Goal: Task Accomplishment & Management: Use online tool/utility

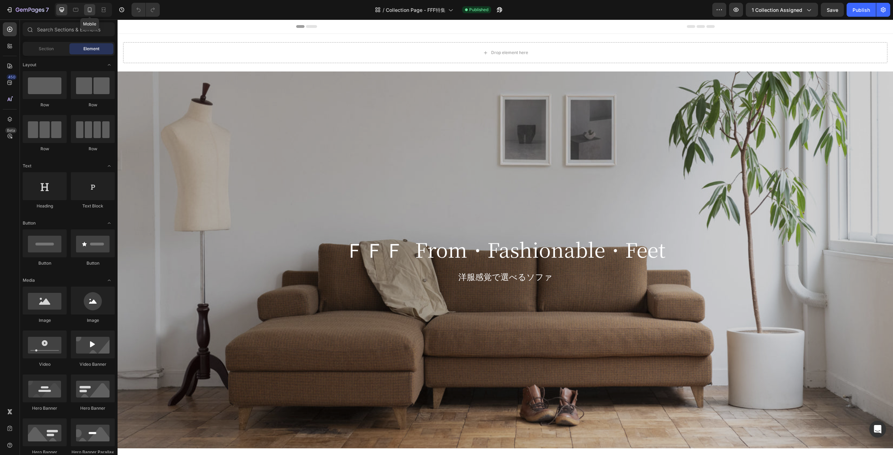
click at [85, 7] on div at bounding box center [89, 9] width 11 height 11
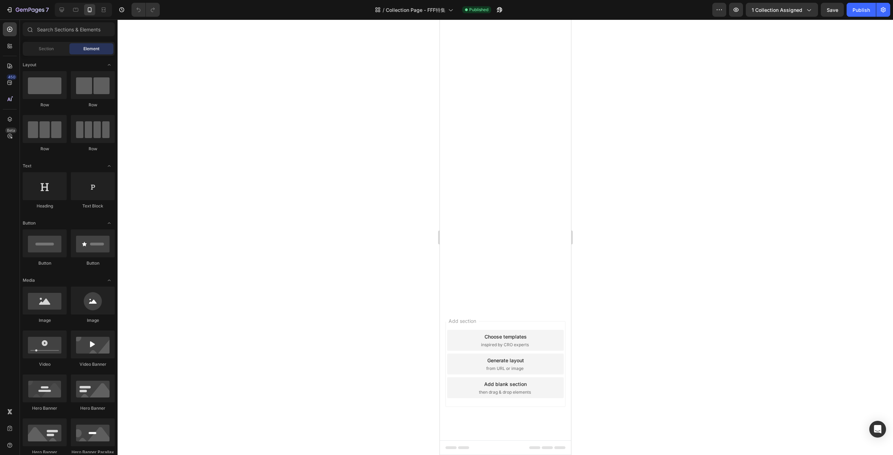
scroll to position [2441, 0]
drag, startPoint x: 78, startPoint y: 5, endPoint x: 68, endPoint y: 14, distance: 14.1
click at [68, 14] on div at bounding box center [83, 10] width 57 height 14
click at [61, 7] on icon at bounding box center [61, 9] width 7 height 7
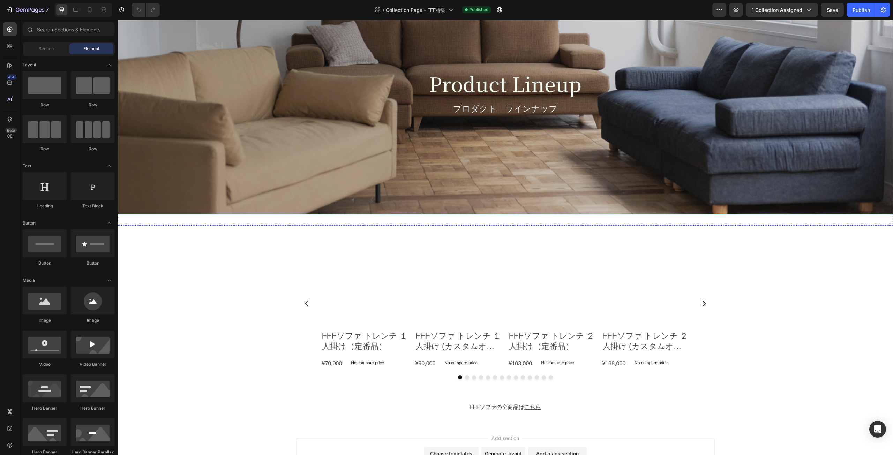
scroll to position [2971, 0]
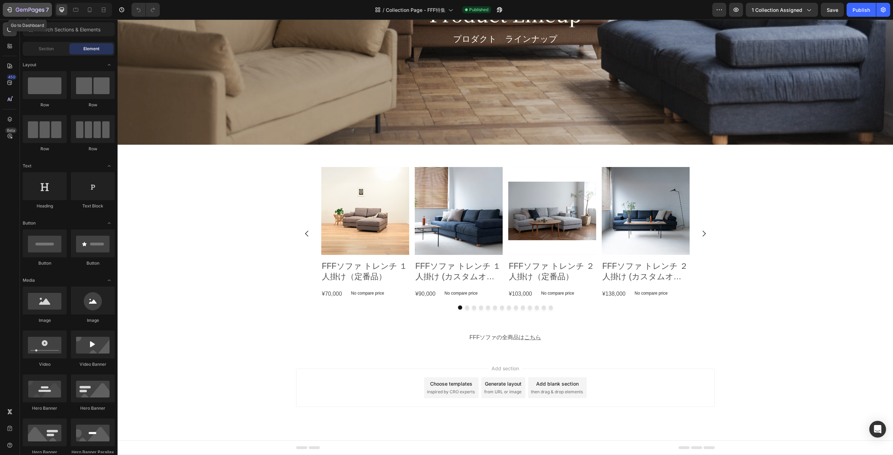
click at [15, 10] on div "7" at bounding box center [27, 10] width 43 height 8
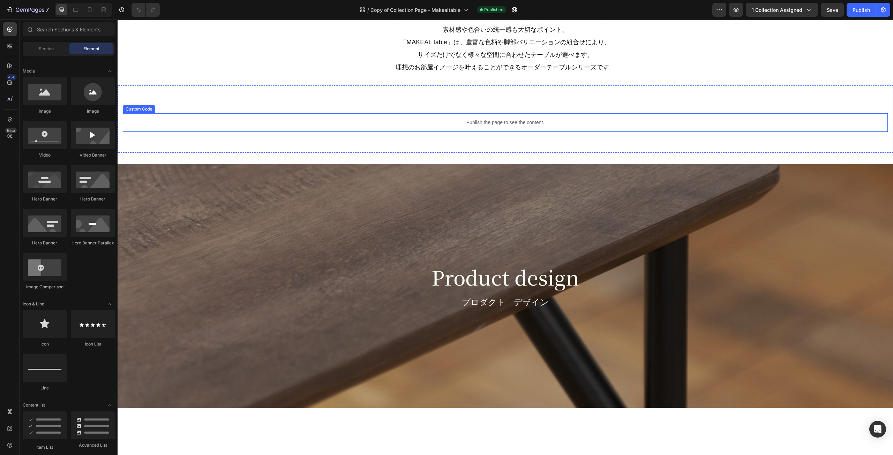
scroll to position [1011, 0]
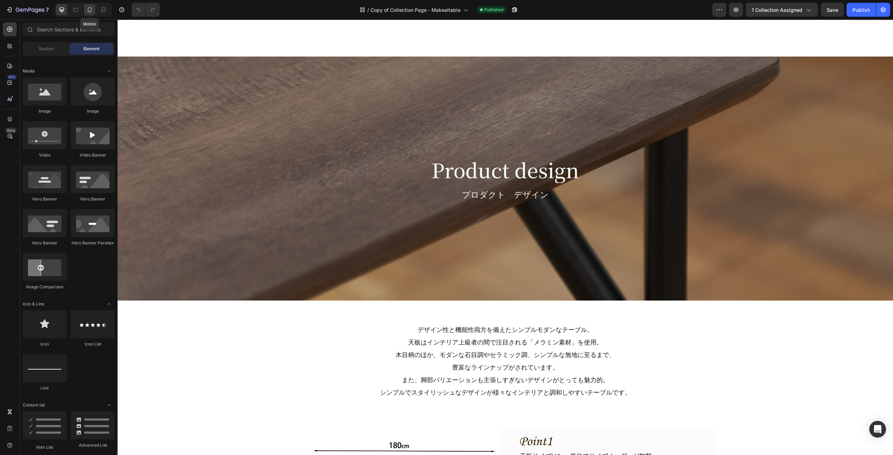
click at [92, 8] on icon at bounding box center [89, 9] width 7 height 7
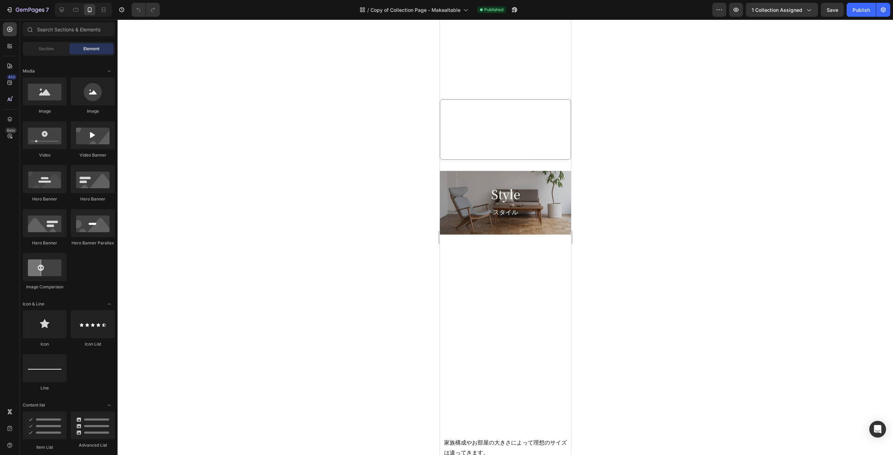
scroll to position [453, 0]
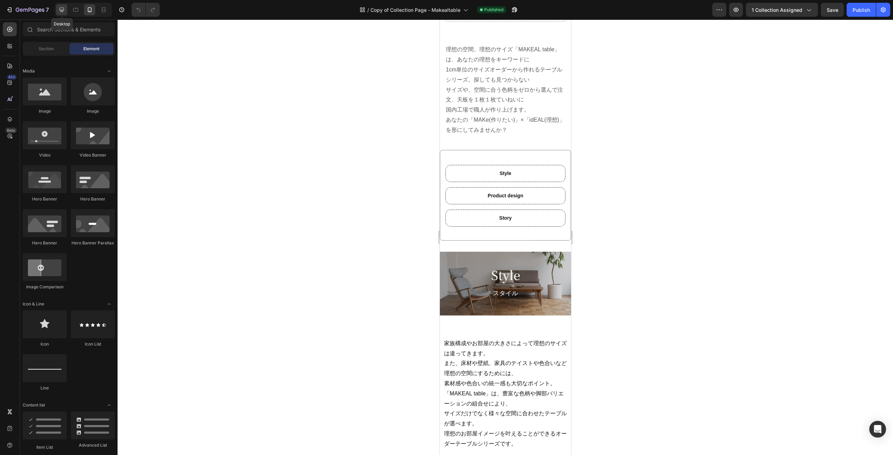
click at [58, 9] on div at bounding box center [61, 9] width 11 height 11
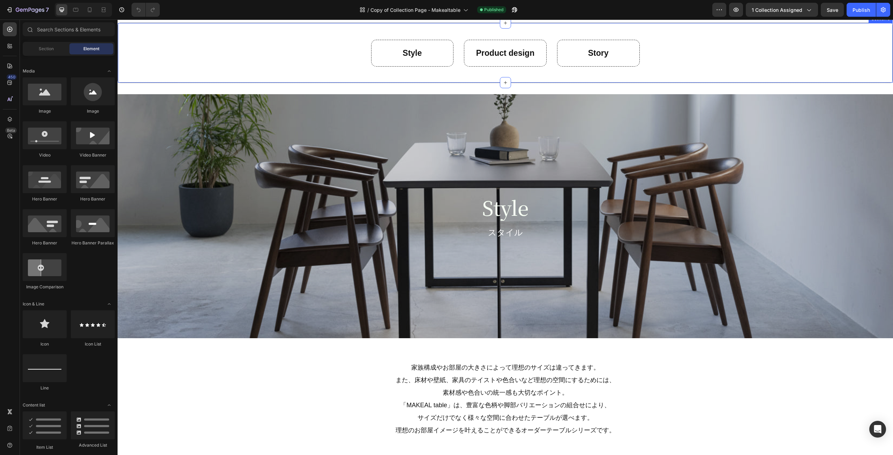
scroll to position [558, 0]
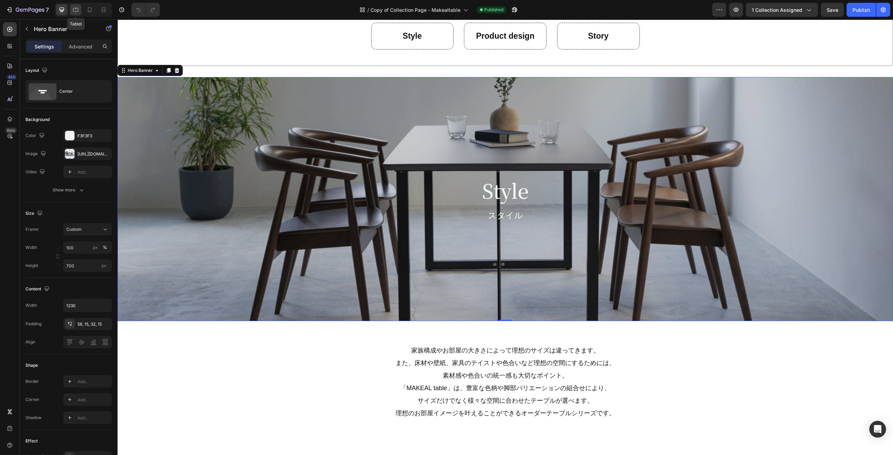
click at [74, 12] on icon at bounding box center [75, 9] width 7 height 7
type input "650"
type input "100%"
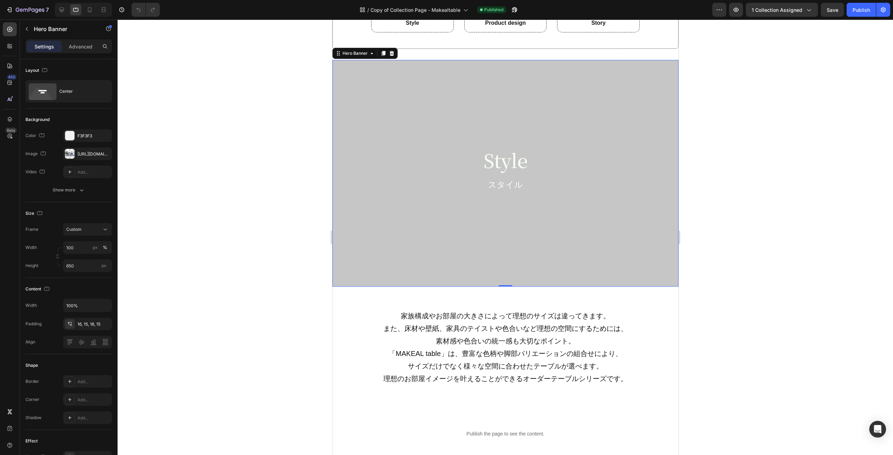
scroll to position [583, 0]
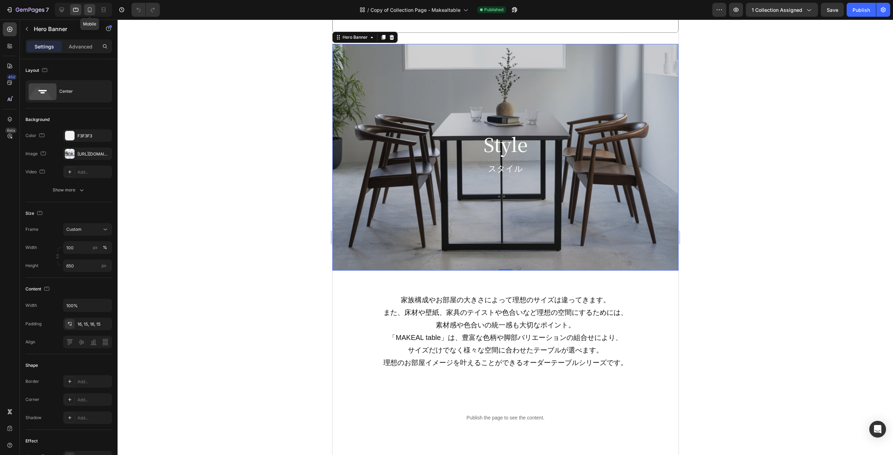
click at [88, 6] on div at bounding box center [89, 9] width 11 height 11
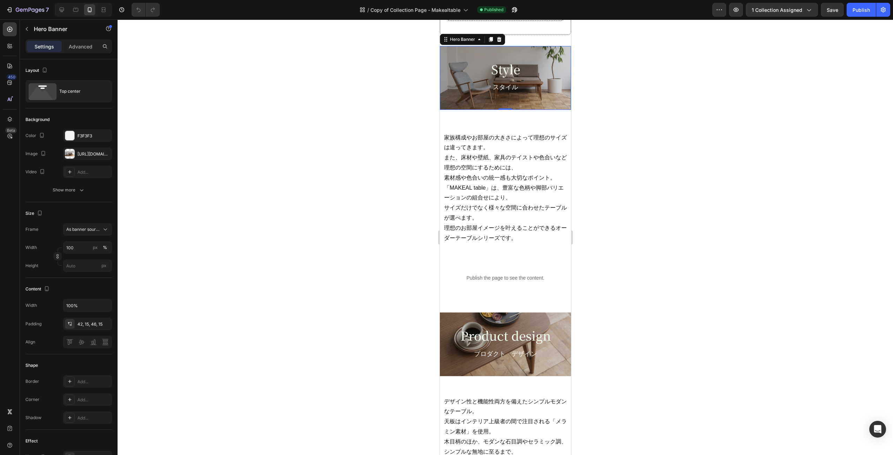
scroll to position [622, 0]
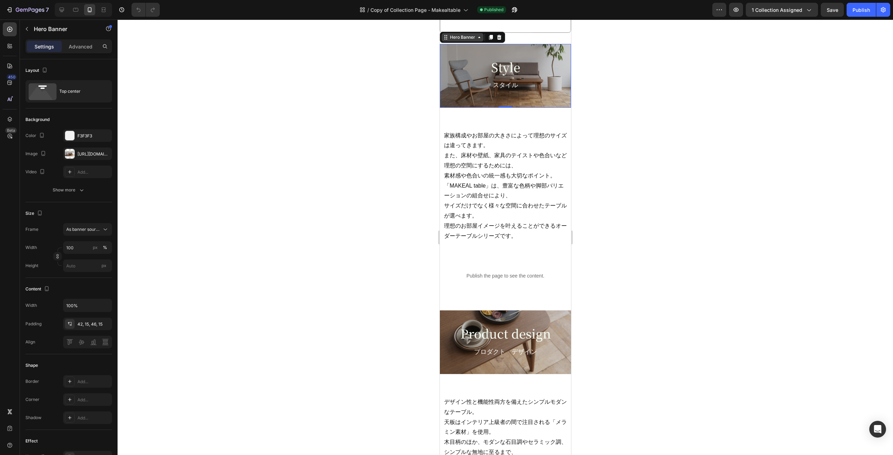
click at [444, 39] on icon at bounding box center [444, 38] width 1 height 1
click at [509, 61] on h2 "Style" at bounding box center [505, 67] width 121 height 17
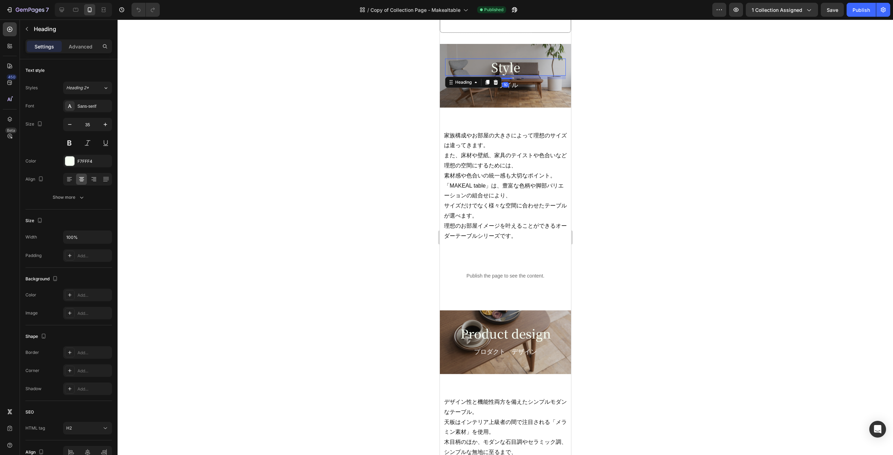
click at [509, 61] on h2 "Style" at bounding box center [505, 67] width 121 height 17
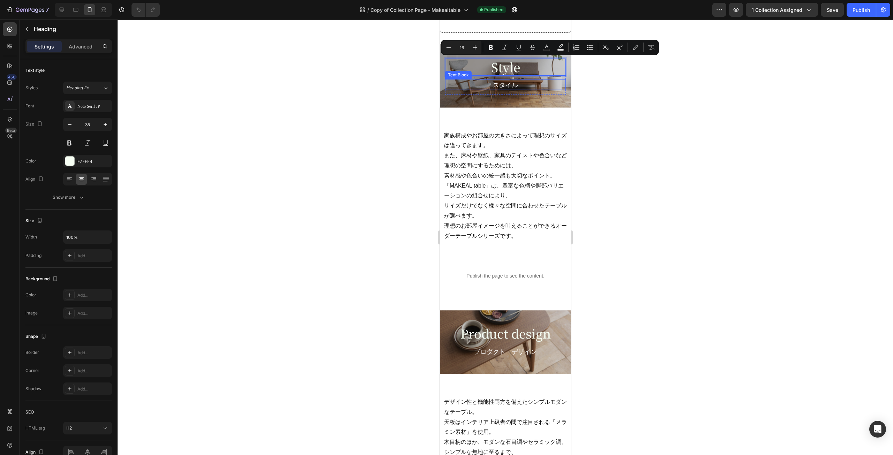
click at [549, 88] on p "スタイル" at bounding box center [504, 84] width 119 height 9
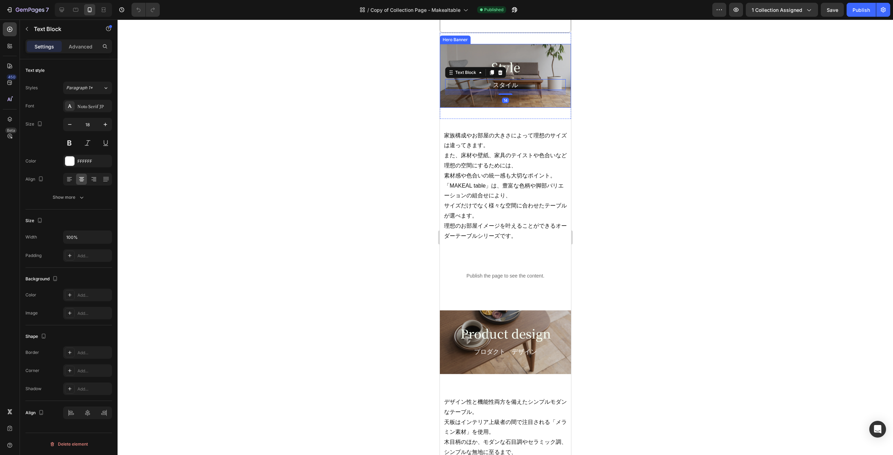
click at [549, 100] on div "Style Heading スタイル Text Block 14 Row" at bounding box center [504, 77] width 131 height 67
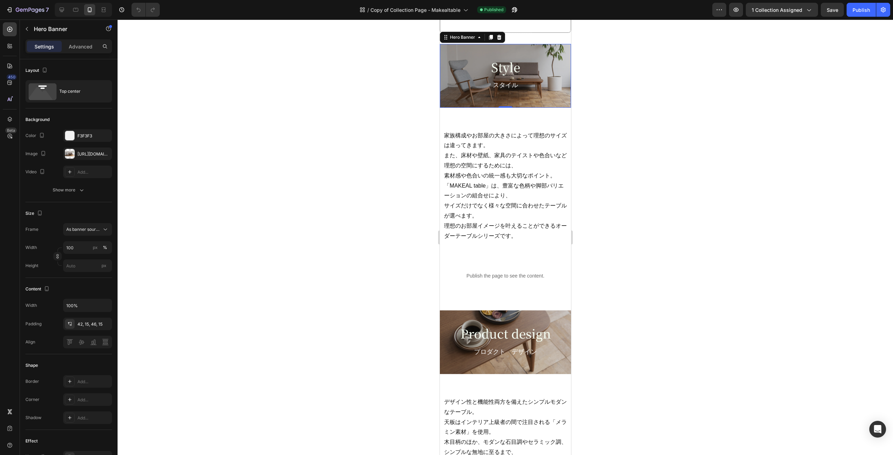
click at [534, 98] on div "Style Heading スタイル Text Block Row" at bounding box center [504, 77] width 131 height 67
click at [561, 51] on div "Style Heading スタイル Text Block Row" at bounding box center [504, 77] width 131 height 67
click at [87, 156] on div "https://cdn.shopify.com/s/files/1/0616/2651/5539/files/gempages_534780848155657…" at bounding box center [87, 154] width 20 height 6
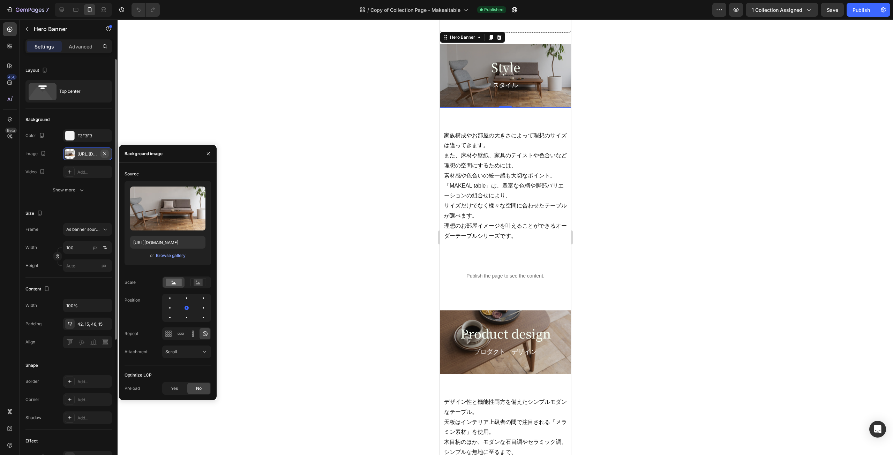
click at [105, 156] on icon "button" at bounding box center [105, 154] width 6 height 6
type input "Auto"
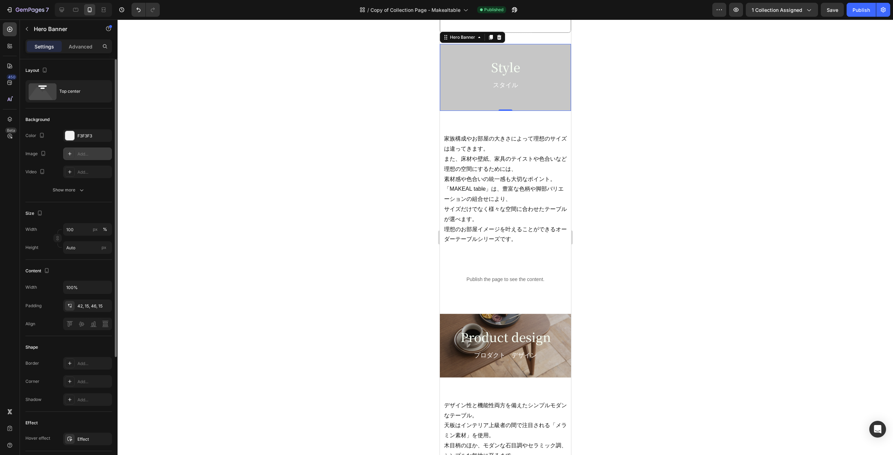
click at [73, 155] on div at bounding box center [70, 154] width 10 height 10
type input "https://cdn.shopify.com/s/files/1/2005/9307/files/background_settings.jpg"
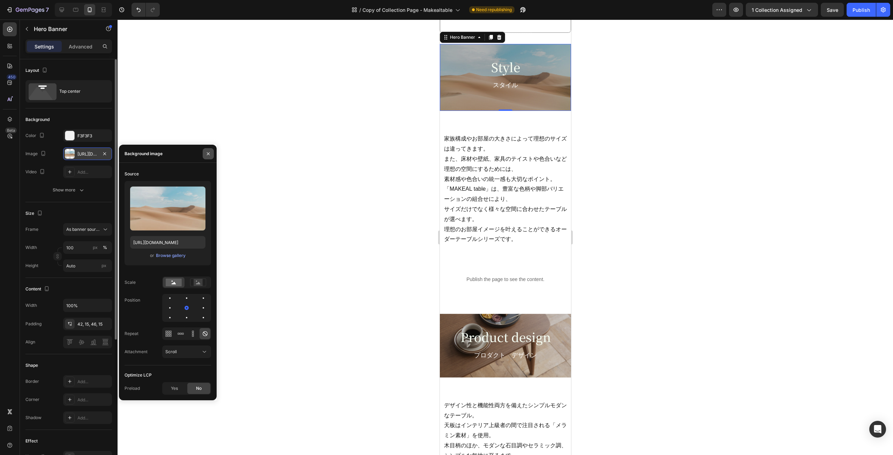
click at [206, 159] on button "button" at bounding box center [208, 153] width 11 height 11
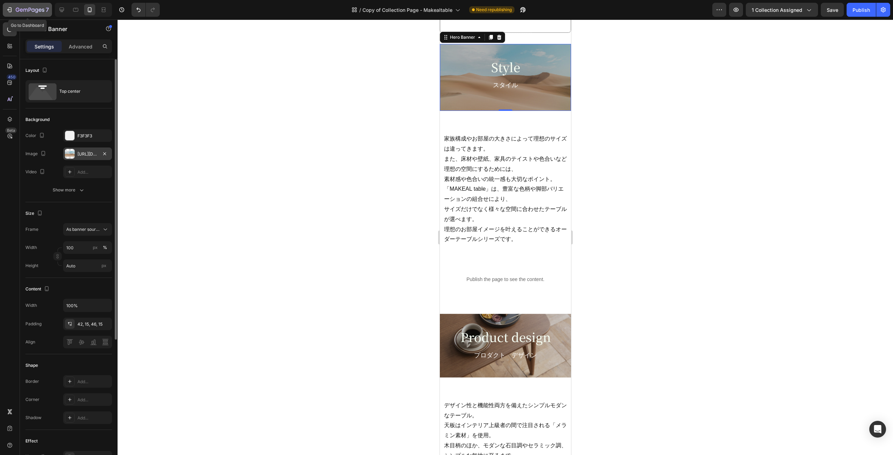
click at [10, 5] on button "7" at bounding box center [27, 10] width 49 height 14
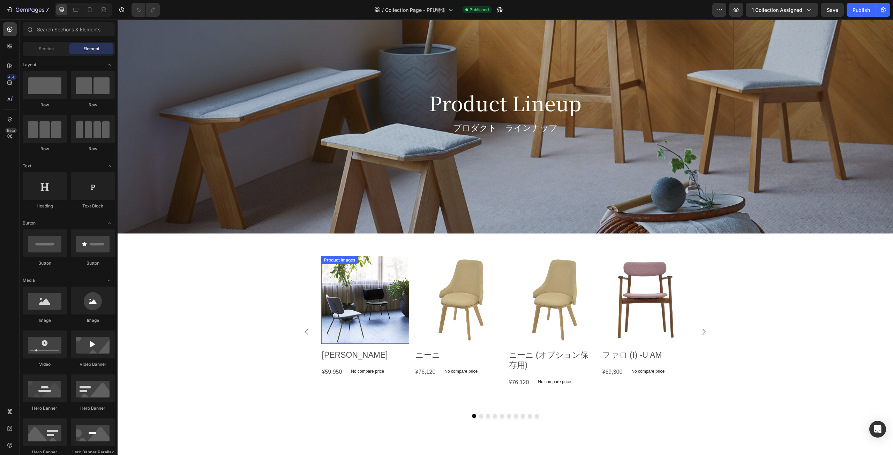
scroll to position [2703, 0]
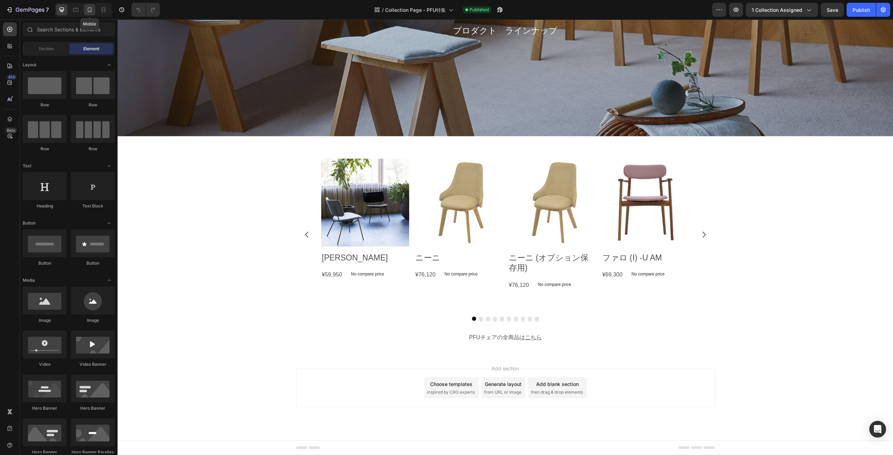
click at [85, 7] on div at bounding box center [89, 9] width 11 height 11
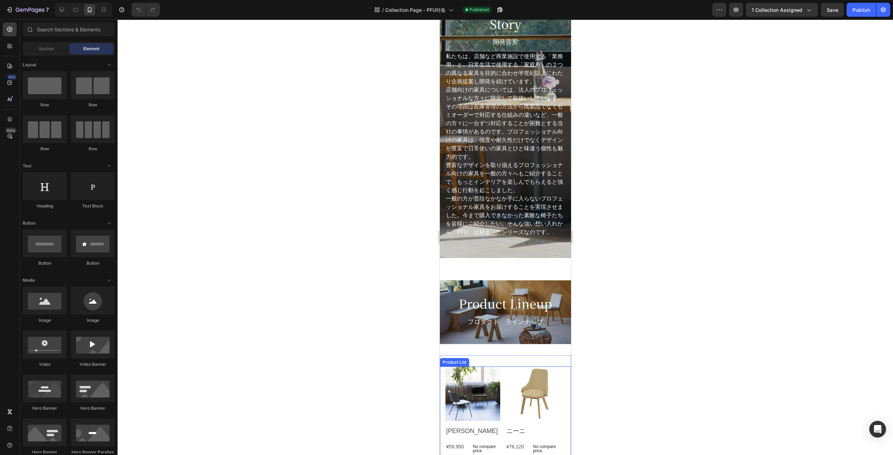
scroll to position [2328, 0]
click at [62, 13] on icon at bounding box center [61, 9] width 7 height 7
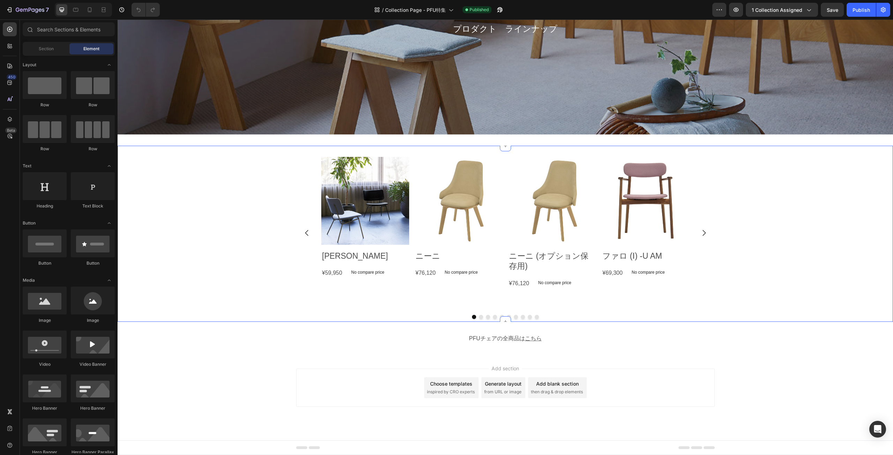
scroll to position [2702, 0]
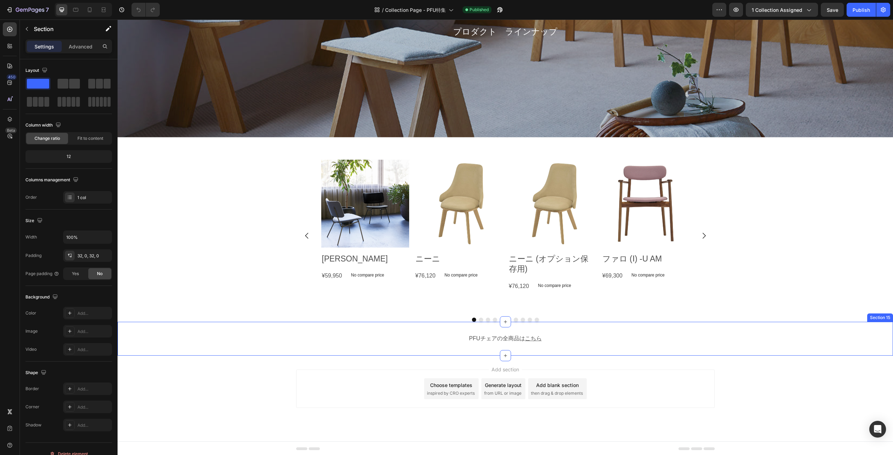
click at [437, 350] on div "PFUチェアの全商品は こちら Text Block Section 15" at bounding box center [505, 339] width 775 height 34
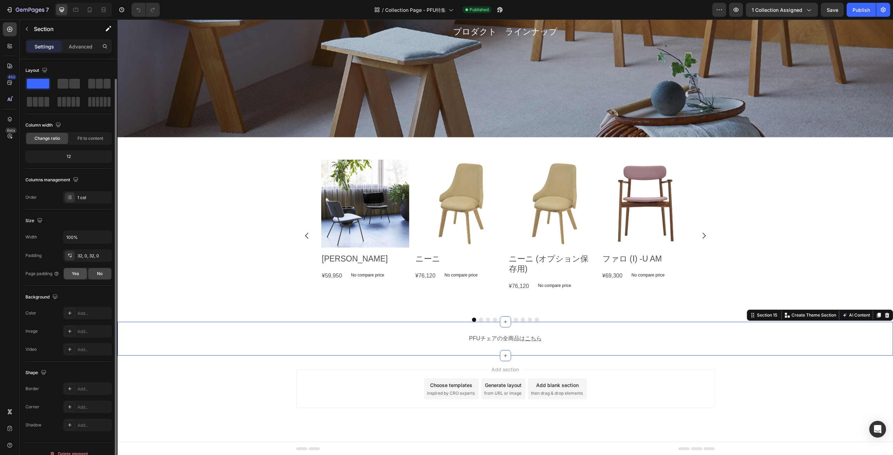
scroll to position [10, 0]
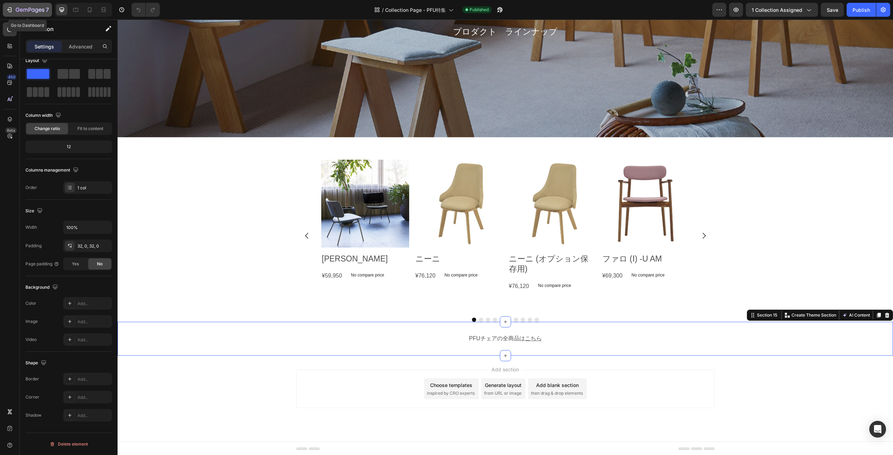
click at [3, 6] on button "7" at bounding box center [27, 10] width 49 height 14
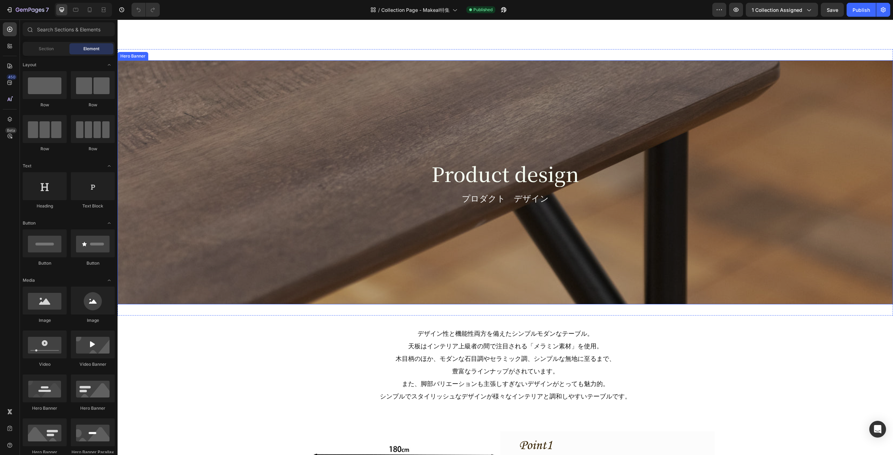
scroll to position [1500, 0]
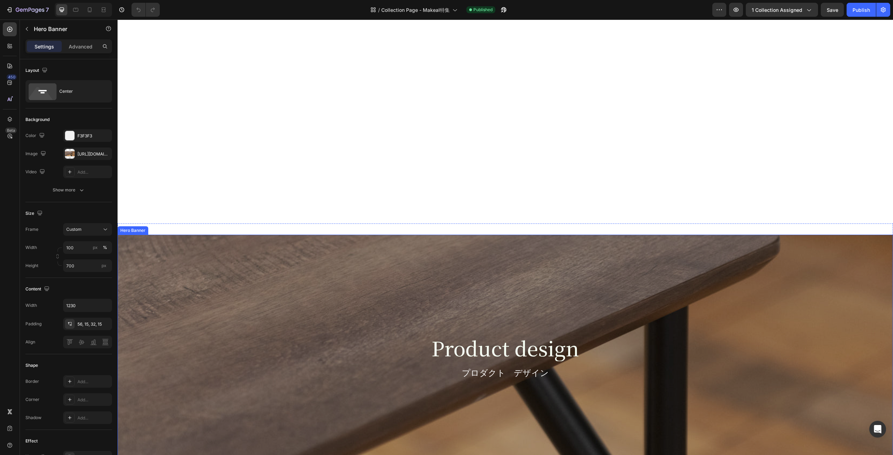
click at [335, 268] on div "Overlay" at bounding box center [505, 357] width 775 height 244
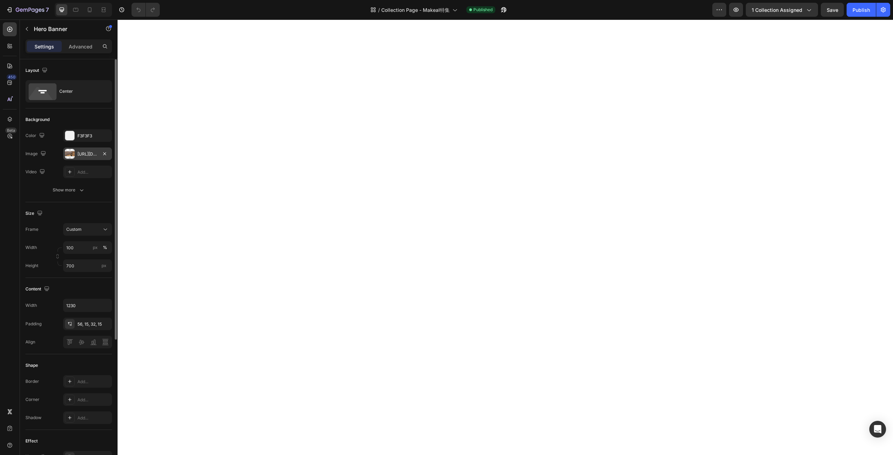
click at [95, 153] on div "https://cdn.shopify.com/s/files/1/0616/2651/5539/files/gempages_534780848155657…" at bounding box center [87, 154] width 20 height 6
click at [15, 16] on button "7" at bounding box center [27, 10] width 49 height 14
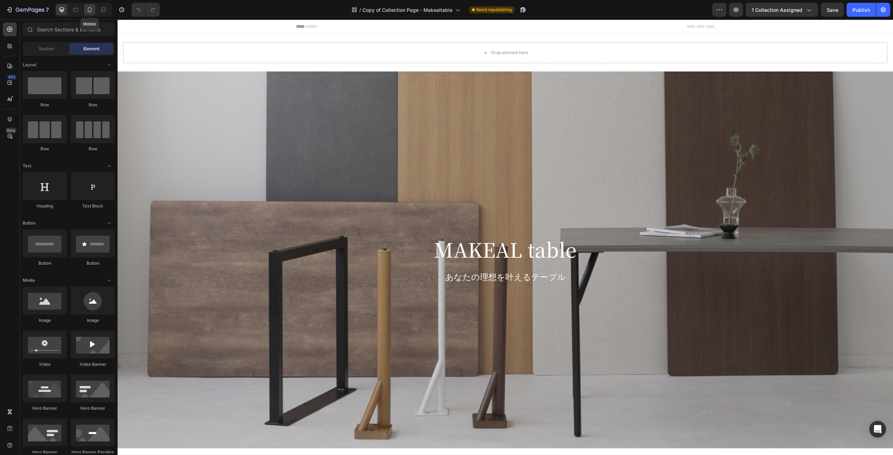
click at [89, 9] on icon at bounding box center [89, 9] width 7 height 7
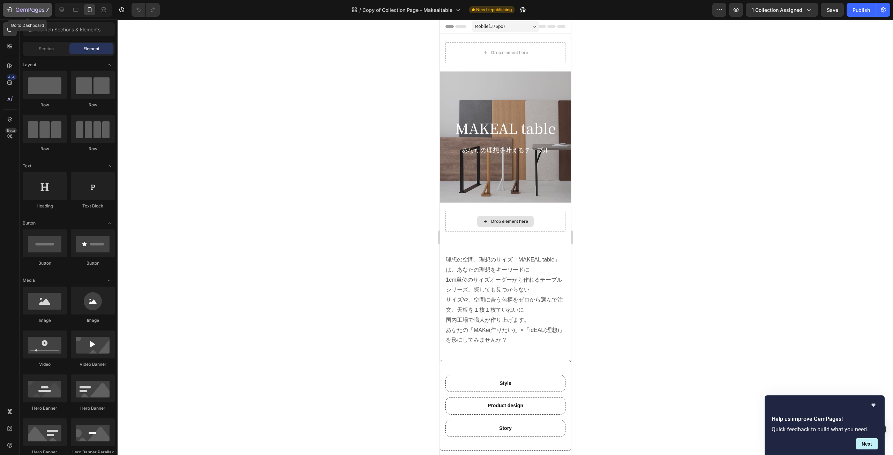
click at [11, 7] on icon "button" at bounding box center [9, 9] width 7 height 7
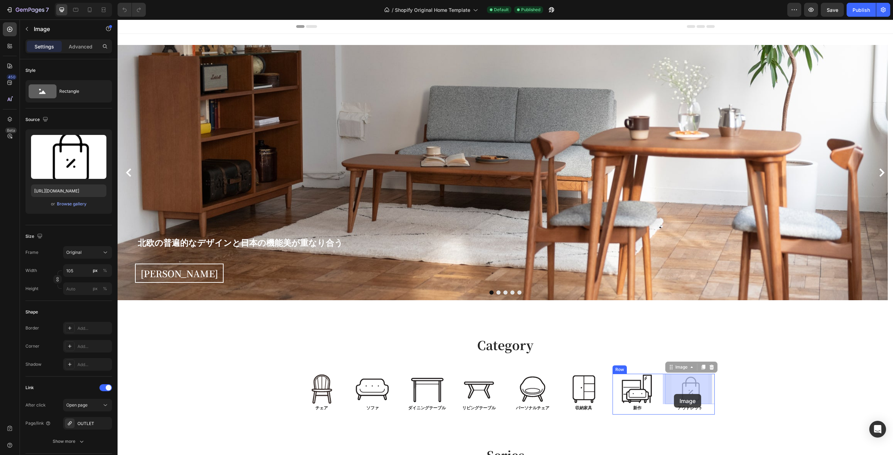
drag, startPoint x: 686, startPoint y: 392, endPoint x: 674, endPoint y: 394, distance: 12.7
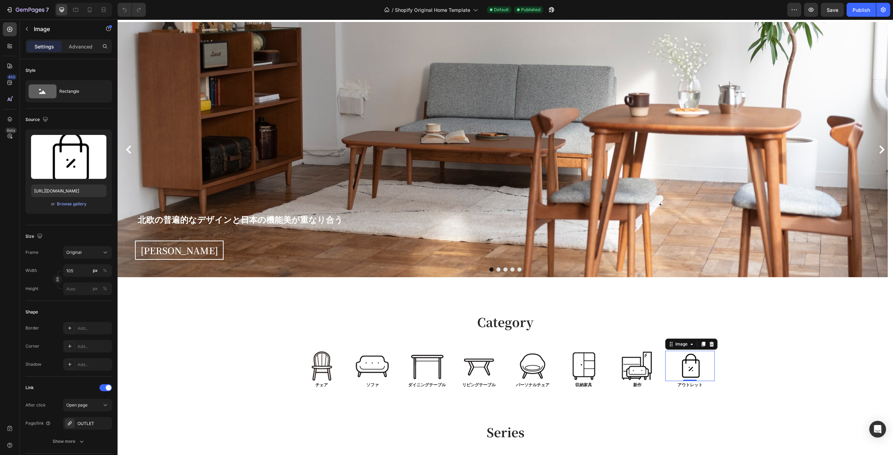
scroll to position [70, 0]
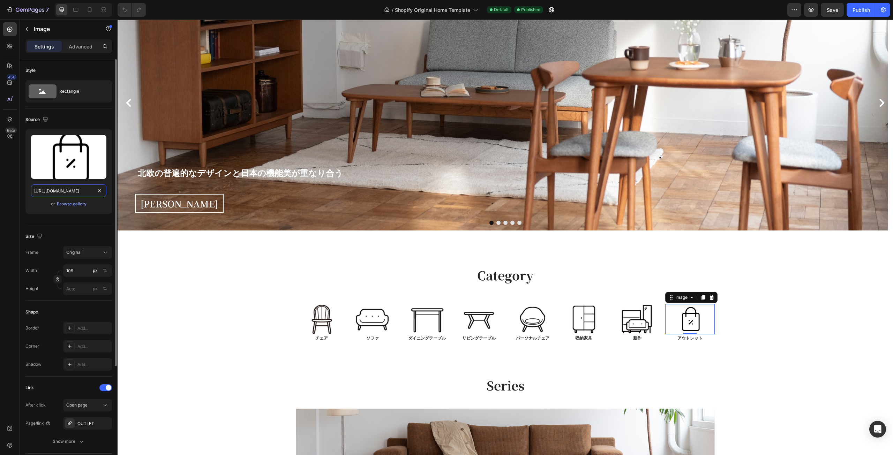
click at [83, 193] on input "https://cdn.shopify.com/s/files/1/0616/2651/5539/files/gempages_534780848155657…" at bounding box center [68, 191] width 75 height 13
click at [646, 320] on img at bounding box center [637, 319] width 37 height 31
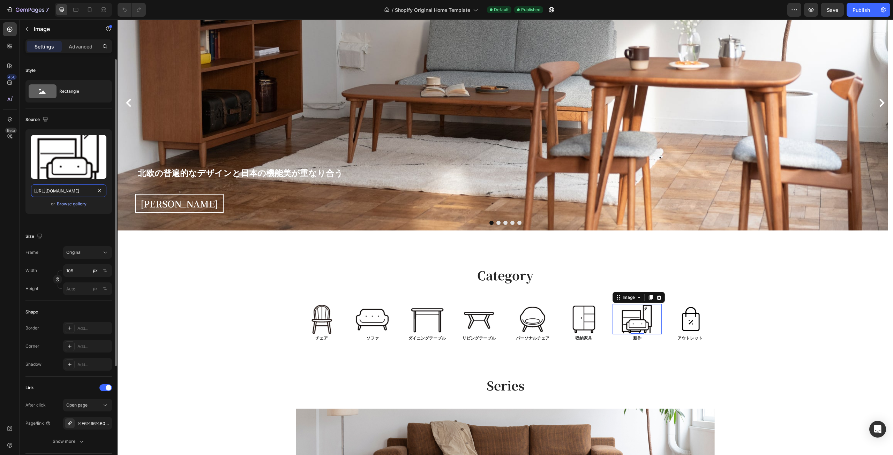
click at [84, 191] on input "https://cdn.shopify.com/s/files/1/0616/2651/5539/files/gempages_534780848155657…" at bounding box center [68, 191] width 75 height 13
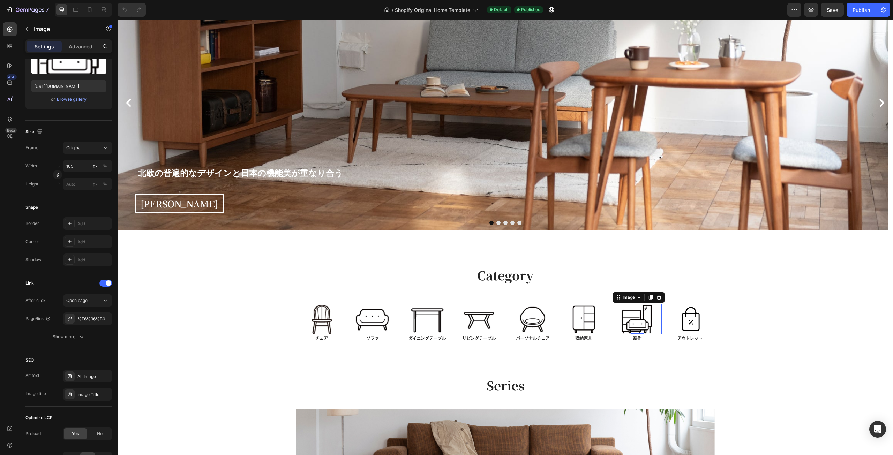
click at [641, 320] on img at bounding box center [637, 319] width 37 height 31
click at [91, 317] on div "%E6%96%B0%E4%BD%9C" at bounding box center [87, 319] width 20 height 6
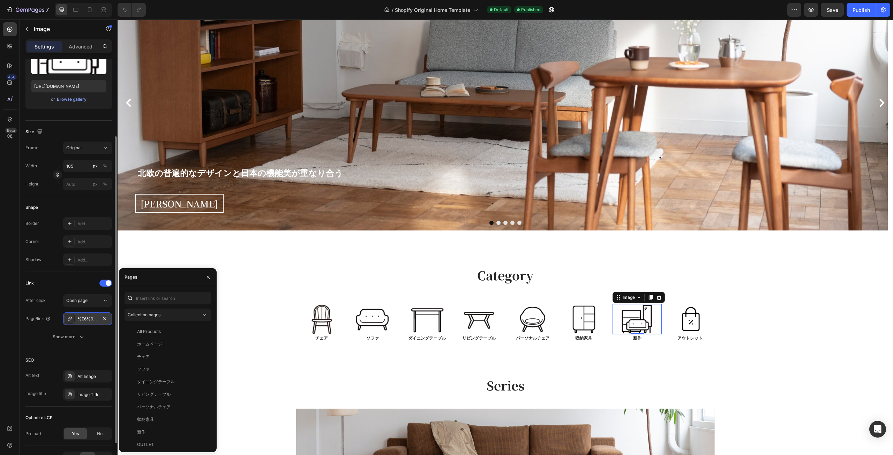
click at [91, 317] on div "%E6%96%B0%E4%BD%9C" at bounding box center [87, 319] width 20 height 6
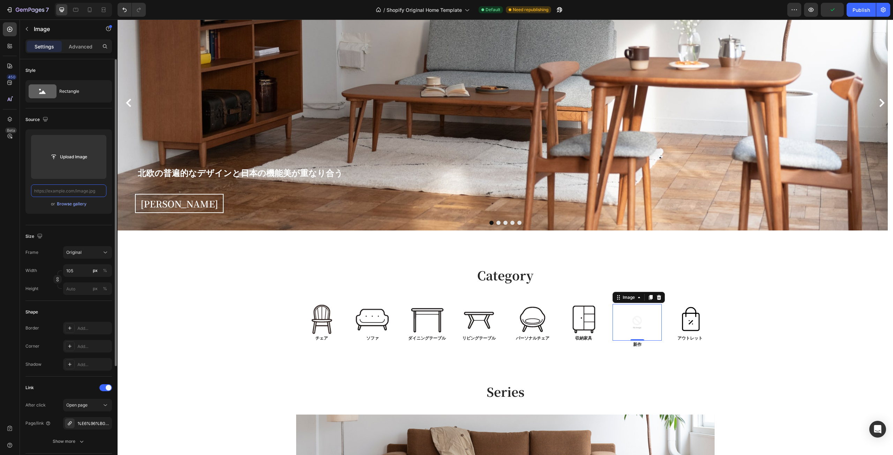
paste input "https://cdn.shopify.com/s/files/1/0616/2651/5539/files/gempages_534780848155657…"
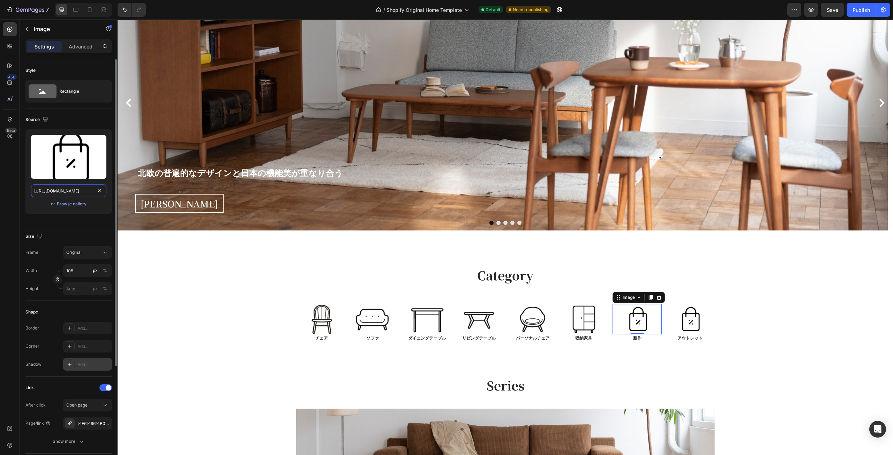
scroll to position [35, 0]
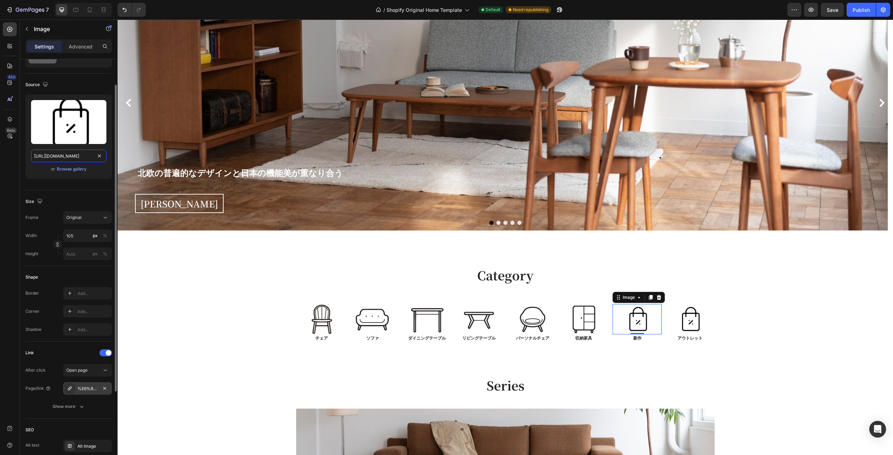
type input "https://cdn.shopify.com/s/files/1/0616/2651/5539/files/gempages_534780848155657…"
click at [96, 383] on div "%E6%96%B0%E4%BD%9C" at bounding box center [87, 388] width 49 height 13
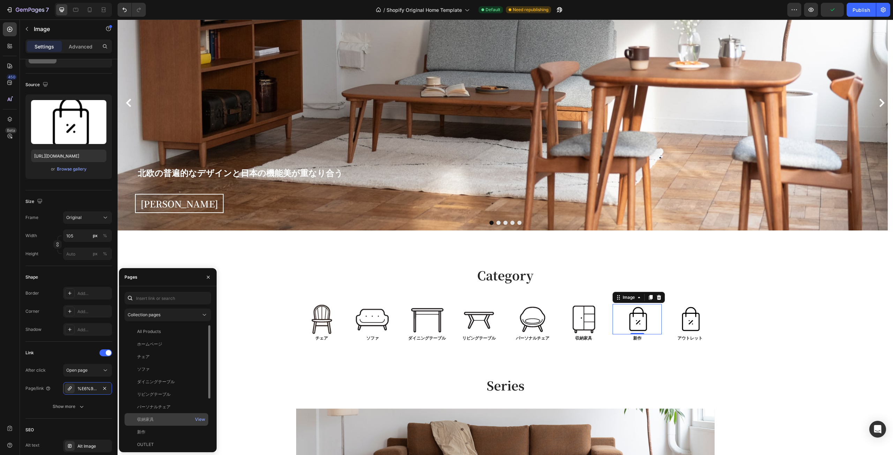
scroll to position [35, 0]
click at [141, 406] on div "OUTLET View" at bounding box center [167, 410] width 84 height 13
click at [828, 12] on span "Save" at bounding box center [833, 10] width 12 height 6
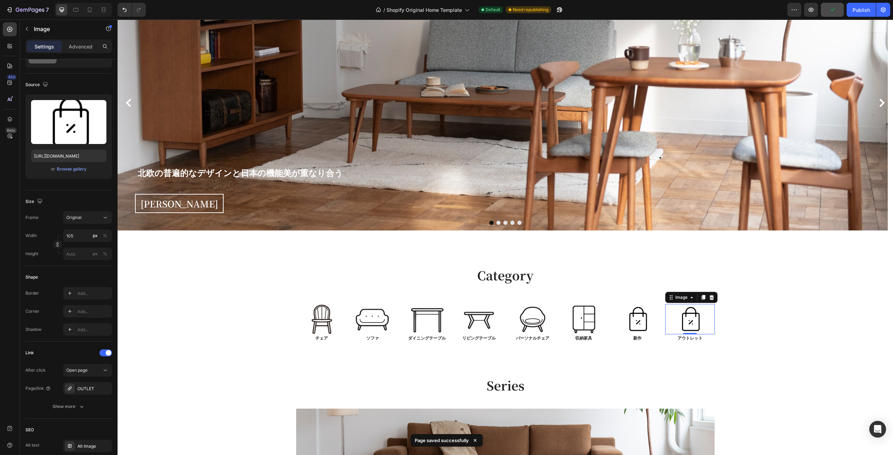
click at [689, 324] on img at bounding box center [689, 319] width 37 height 31
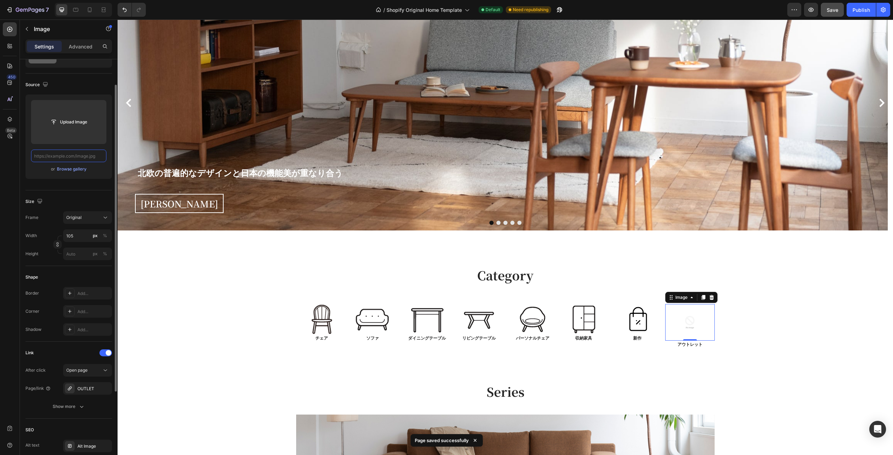
scroll to position [0, 0]
click at [82, 156] on input "text" at bounding box center [68, 156] width 75 height 13
paste input "https://cdn.shopify.com/s/files/1/0616/2651/5539/files/gempages_534780848155657…"
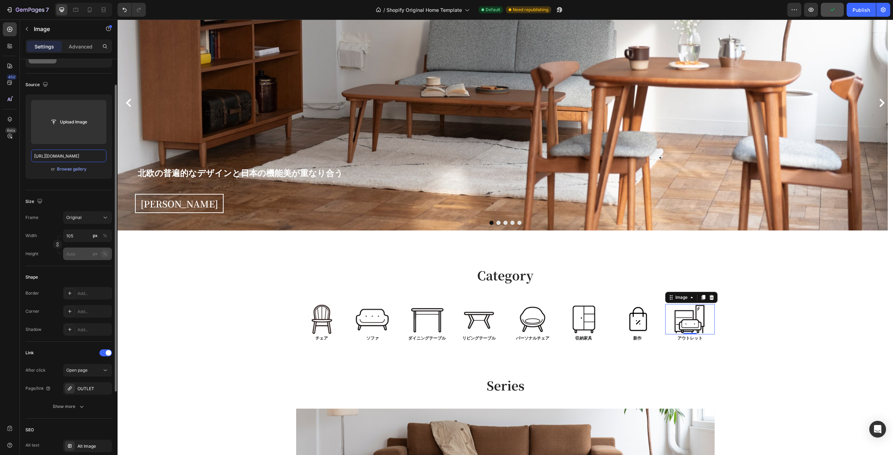
scroll to position [0, 210]
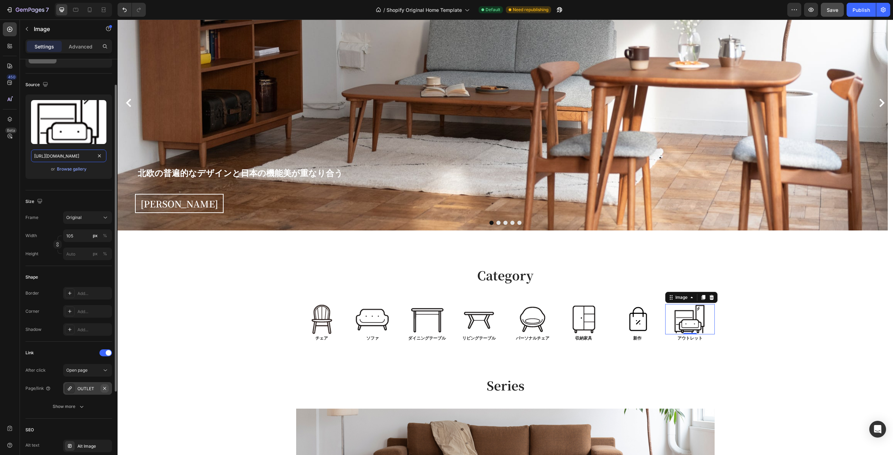
type input "https://cdn.shopify.com/s/files/1/0616/2651/5539/files/gempages_534780848155657…"
click at [106, 389] on icon "button" at bounding box center [105, 389] width 6 height 6
click at [99, 390] on div "Add..." at bounding box center [93, 389] width 33 height 6
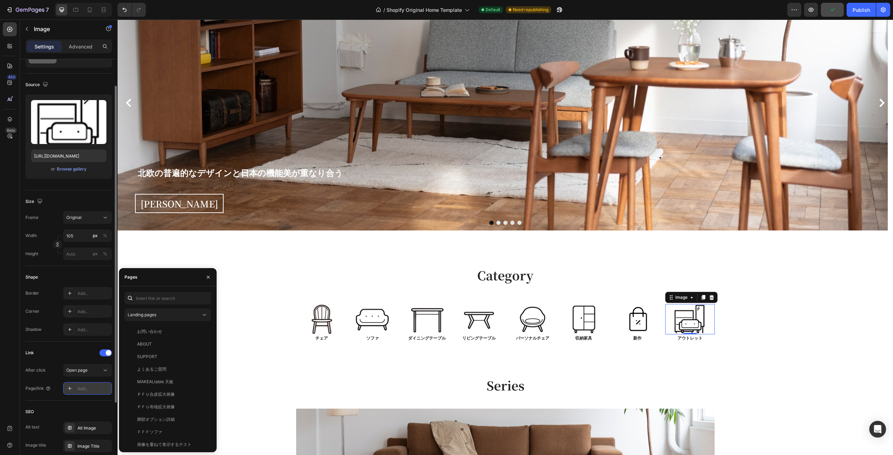
click at [88, 385] on div "Add..." at bounding box center [87, 388] width 49 height 13
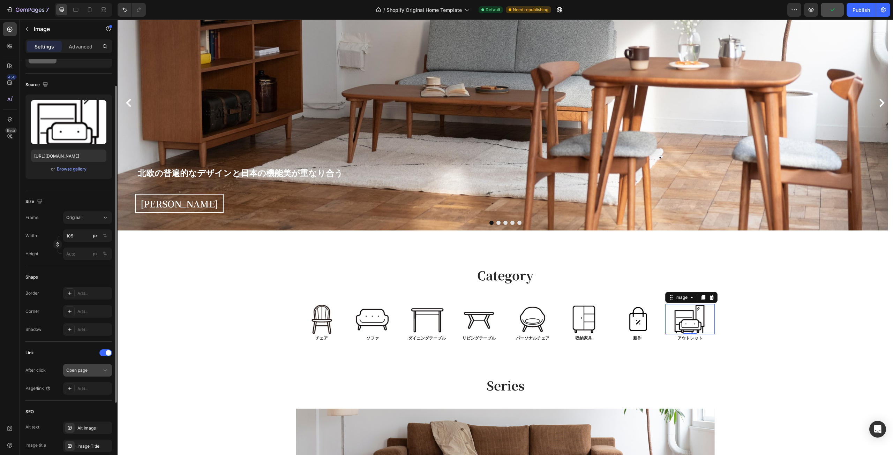
click at [102, 368] on icon at bounding box center [105, 370] width 7 height 7
click at [91, 391] on div "Add..." at bounding box center [93, 389] width 33 height 6
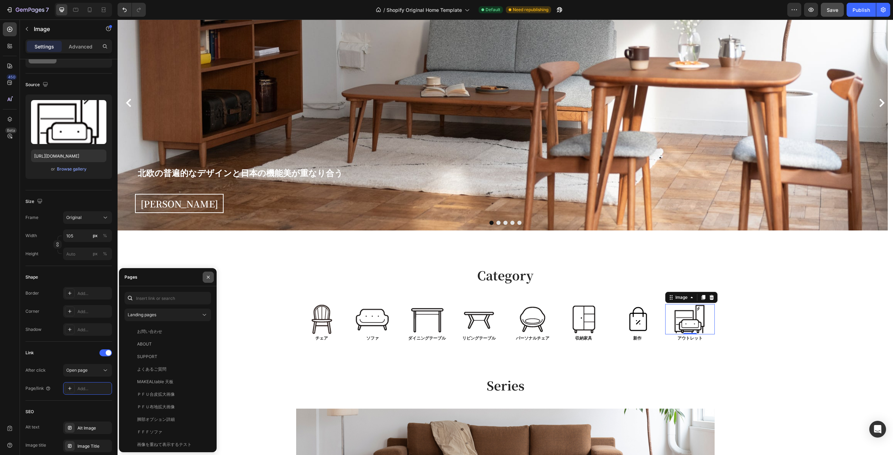
click at [207, 275] on icon "button" at bounding box center [208, 277] width 6 height 6
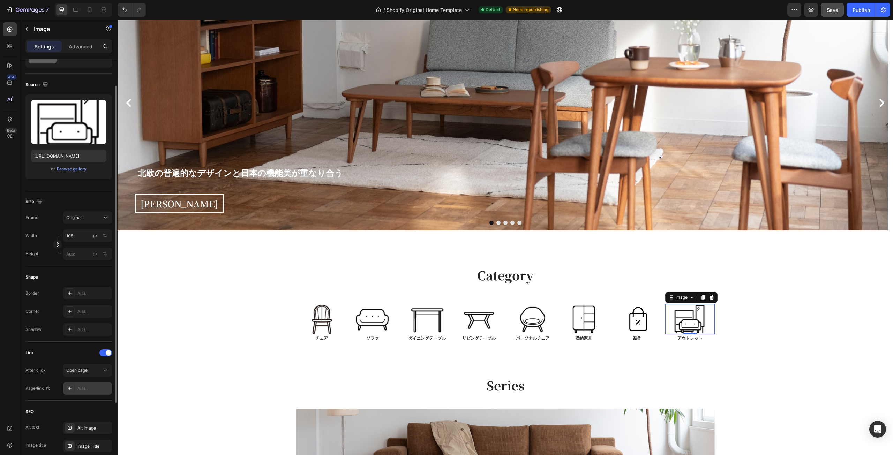
click at [94, 389] on div "Add..." at bounding box center [93, 389] width 33 height 6
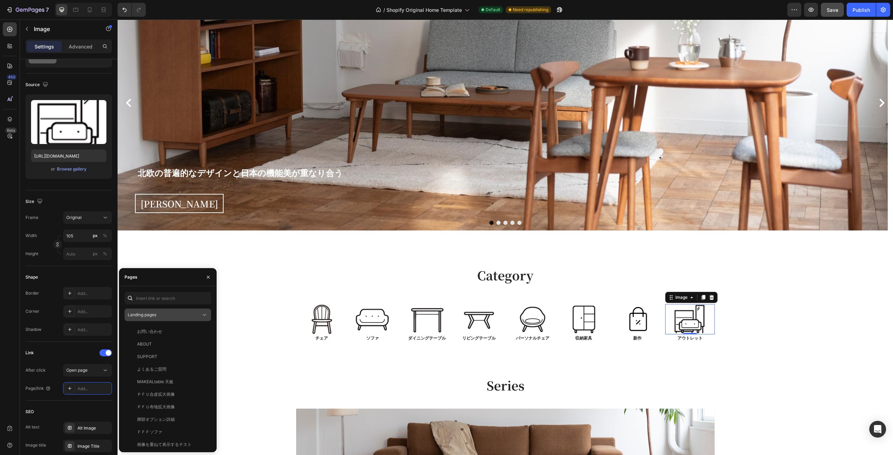
click at [205, 315] on icon at bounding box center [204, 314] width 7 height 7
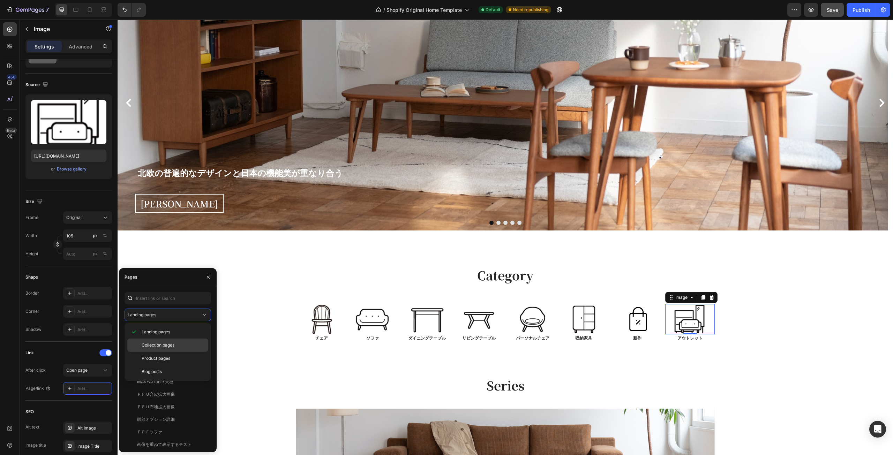
click at [177, 343] on p "Collection pages" at bounding box center [173, 345] width 63 height 6
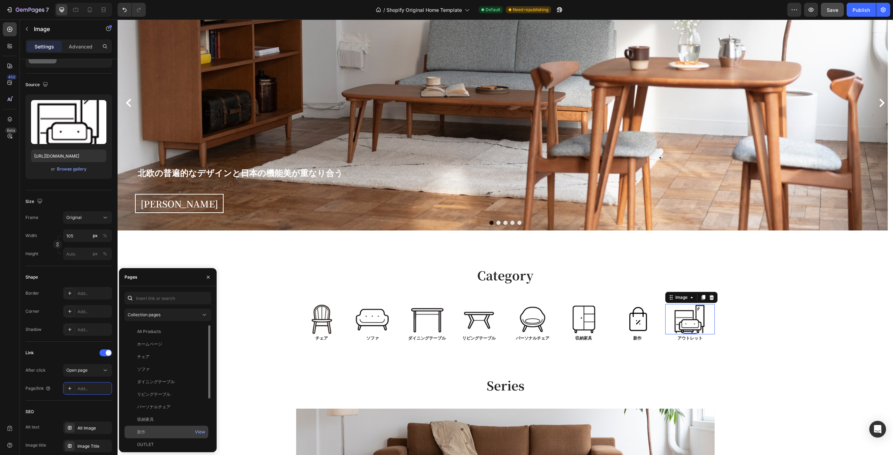
click at [154, 431] on div "新作" at bounding box center [166, 432] width 78 height 6
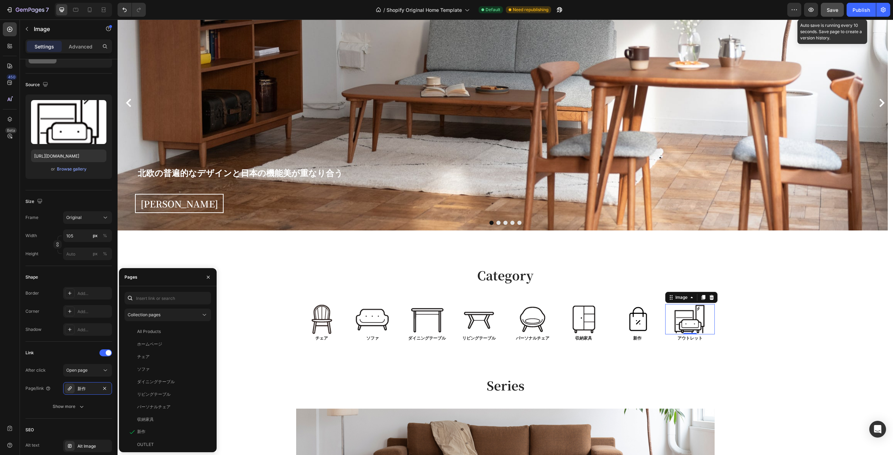
click at [834, 12] on span "Save" at bounding box center [833, 10] width 12 height 6
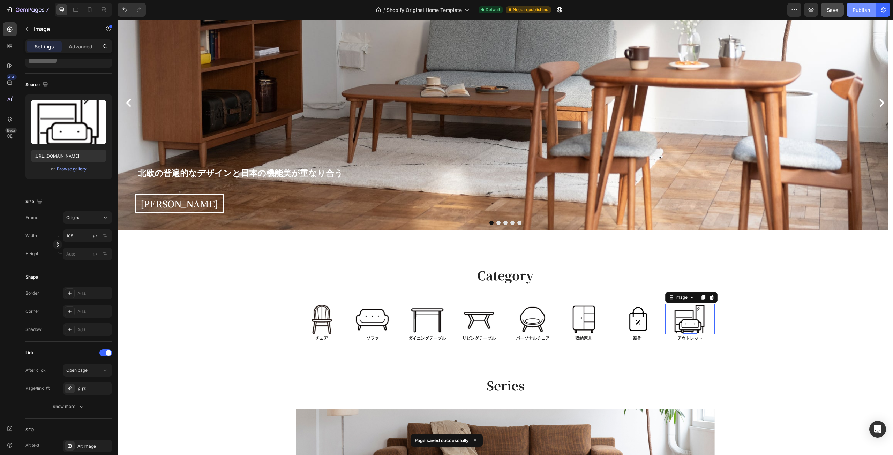
click at [852, 8] on div "Publish" at bounding box center [860, 9] width 17 height 7
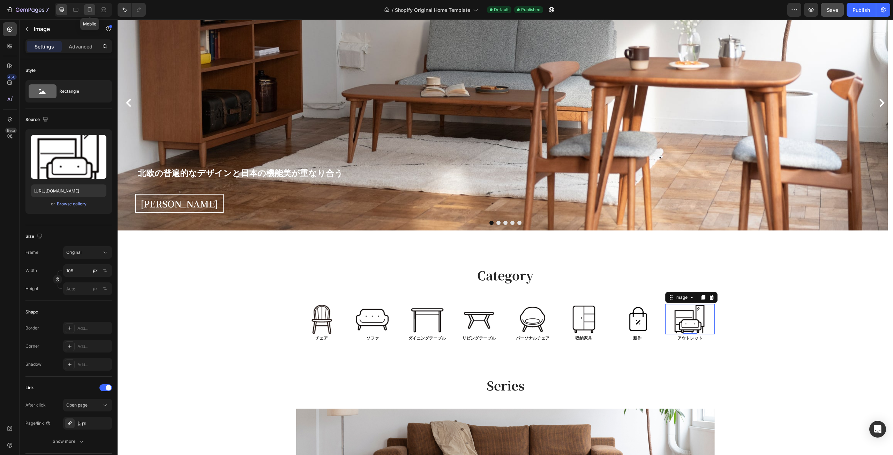
click at [90, 10] on icon at bounding box center [89, 9] width 7 height 7
type input "130"
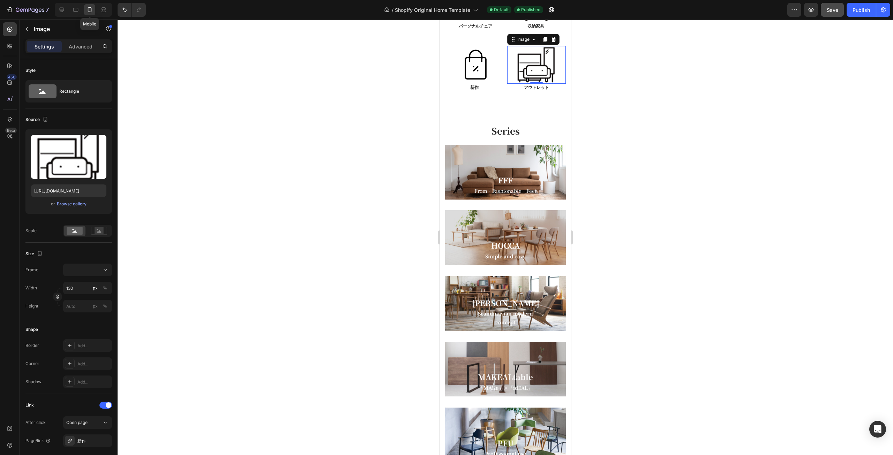
scroll to position [381, 0]
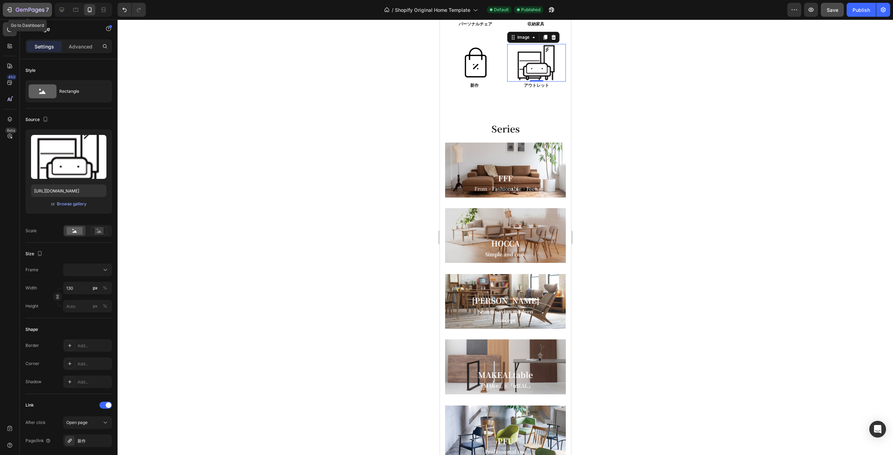
click at [8, 8] on icon "button" at bounding box center [9, 9] width 7 height 7
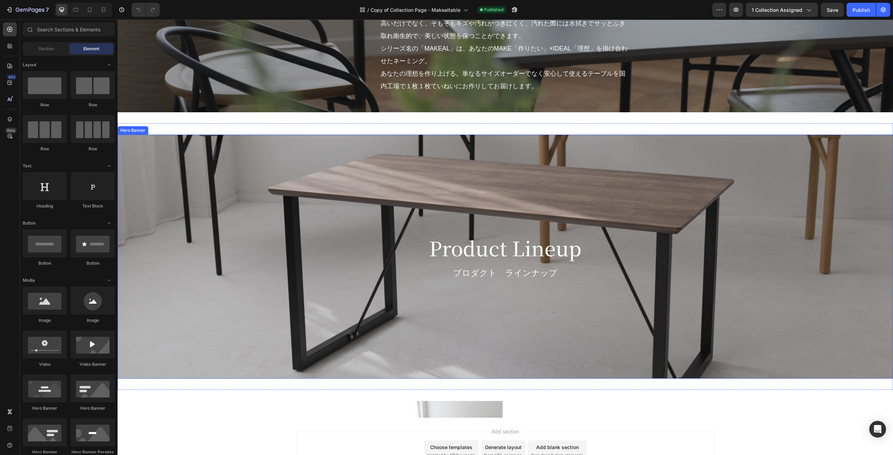
scroll to position [2126, 0]
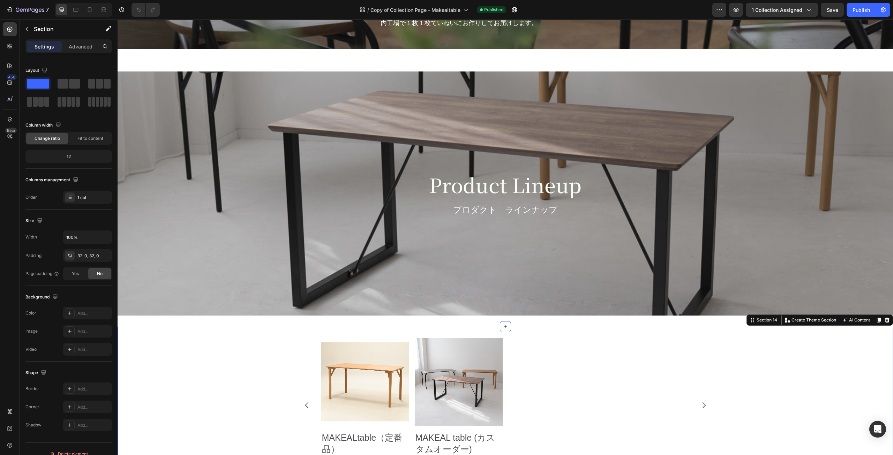
click at [280, 334] on div "Product Images MAKEALtable（定番品） Product Title ¥69,800 Product Price Product Pri…" at bounding box center [505, 410] width 775 height 167
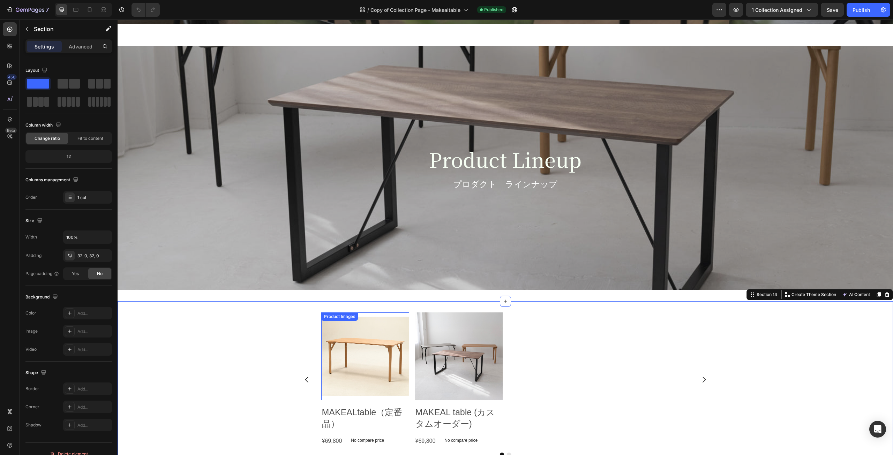
scroll to position [2196, 0]
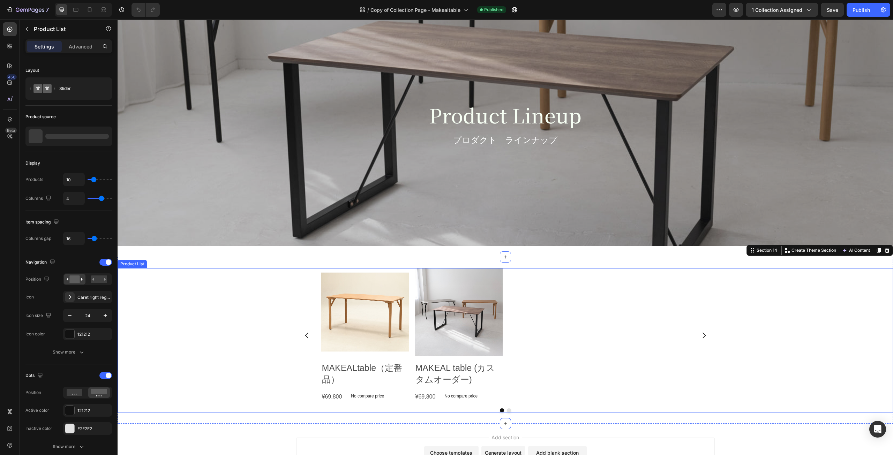
click at [305, 337] on icon "Carousel Back Arrow" at bounding box center [307, 335] width 8 height 8
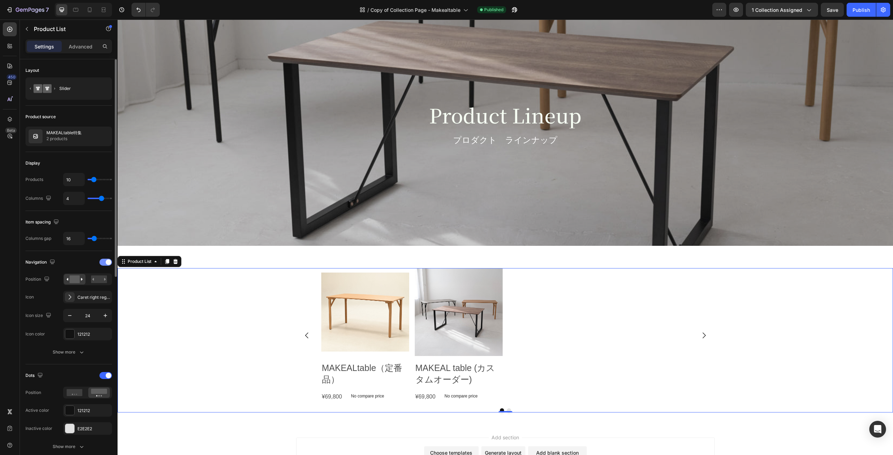
click at [107, 262] on span at bounding box center [109, 262] width 6 height 6
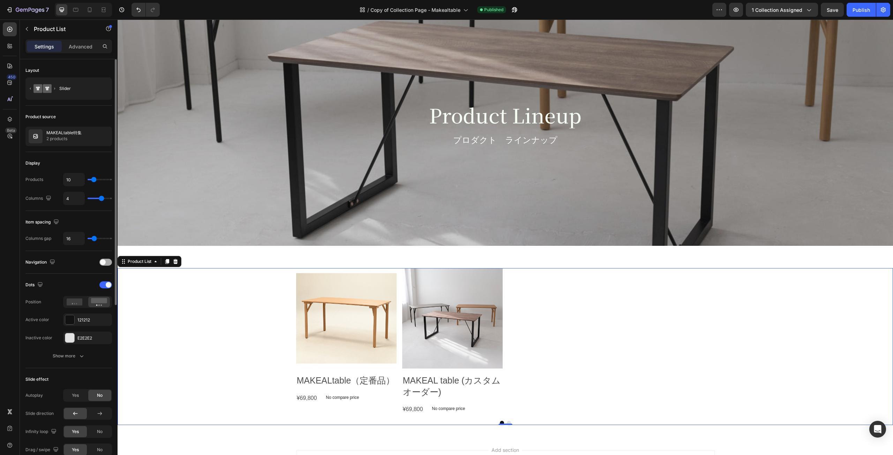
click at [102, 264] on span at bounding box center [103, 262] width 6 height 6
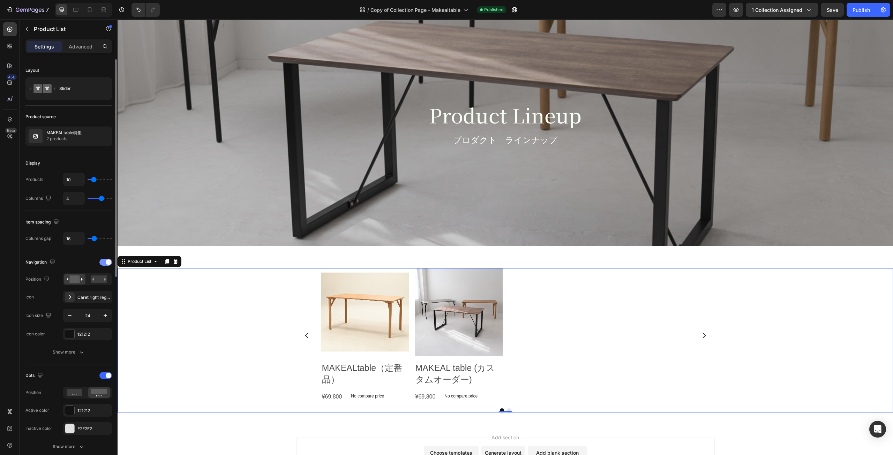
click at [102, 264] on div at bounding box center [105, 262] width 13 height 7
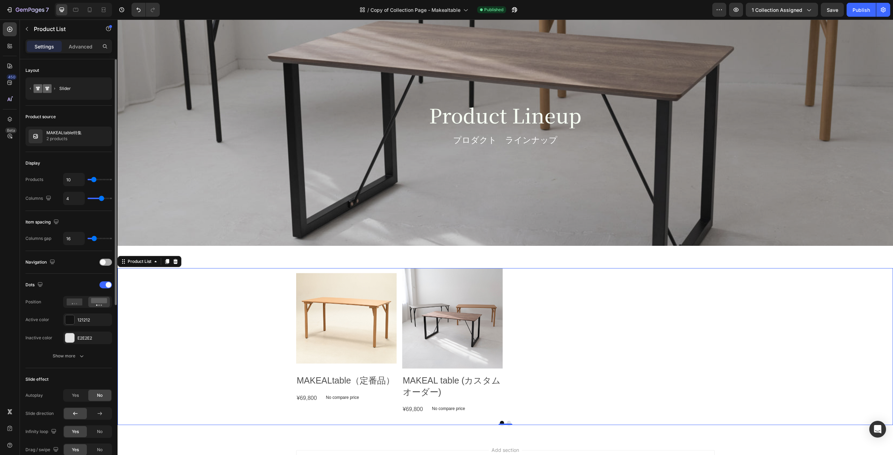
click at [102, 264] on span at bounding box center [103, 262] width 6 height 6
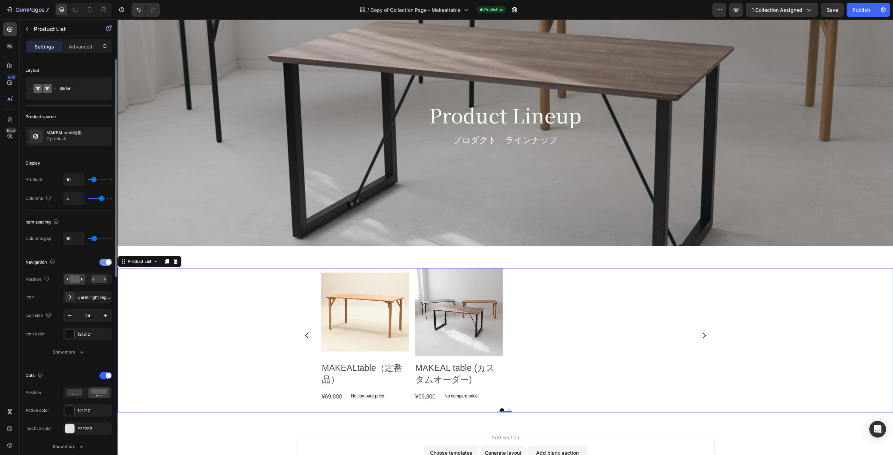
click at [102, 264] on div at bounding box center [105, 262] width 13 height 7
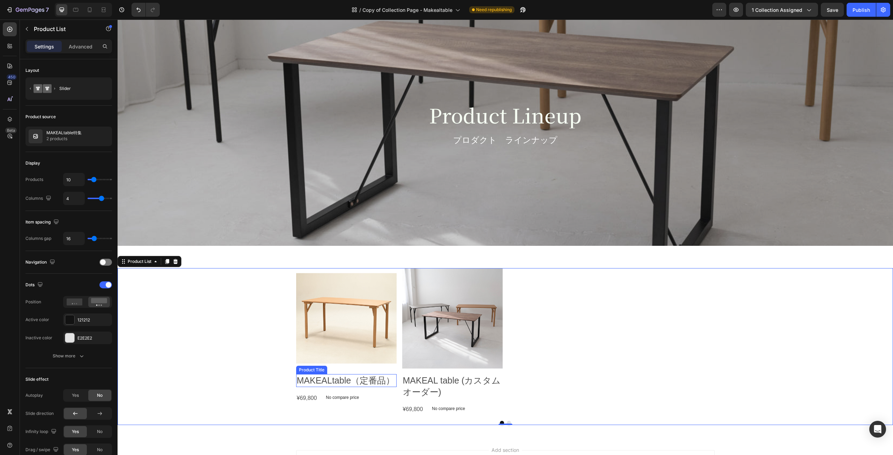
scroll to position [2230, 0]
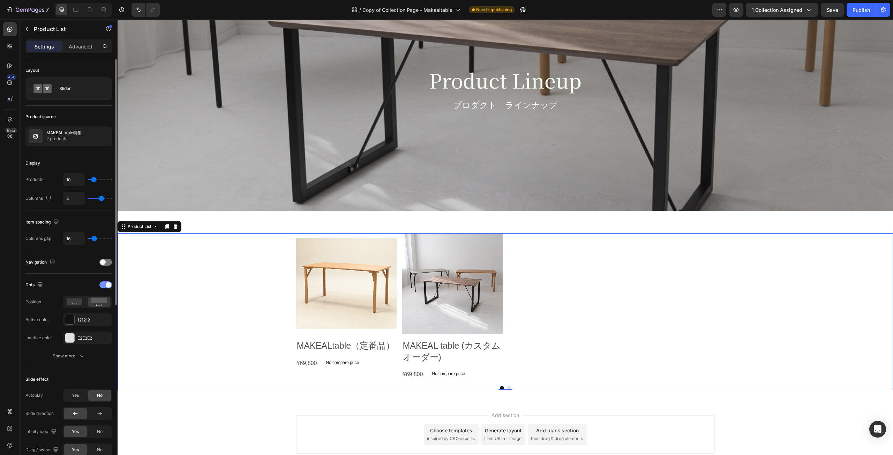
click at [111, 284] on span at bounding box center [109, 285] width 6 height 6
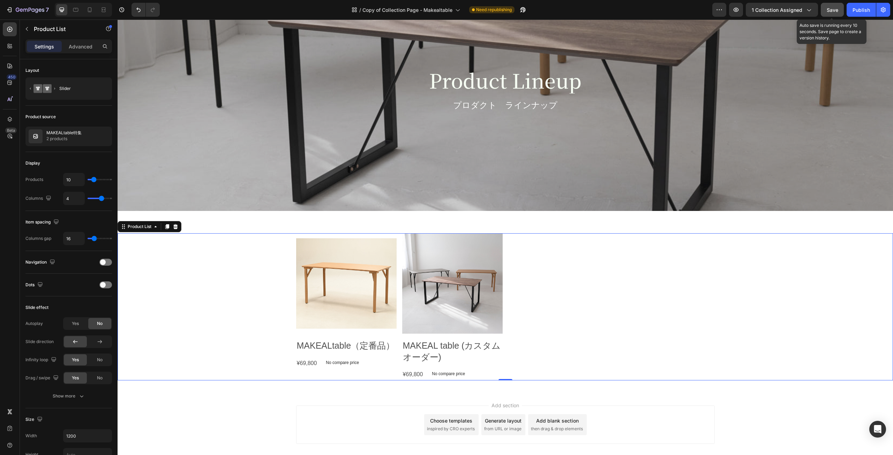
click at [830, 15] on button "Save" at bounding box center [832, 10] width 23 height 14
click at [856, 12] on div "Publish" at bounding box center [860, 9] width 17 height 7
click at [15, 8] on div "7" at bounding box center [27, 10] width 43 height 8
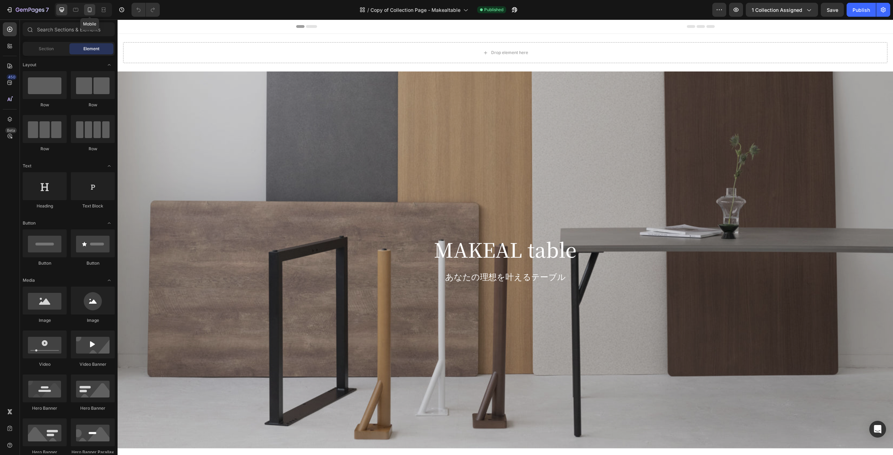
click at [86, 8] on icon at bounding box center [89, 9] width 7 height 7
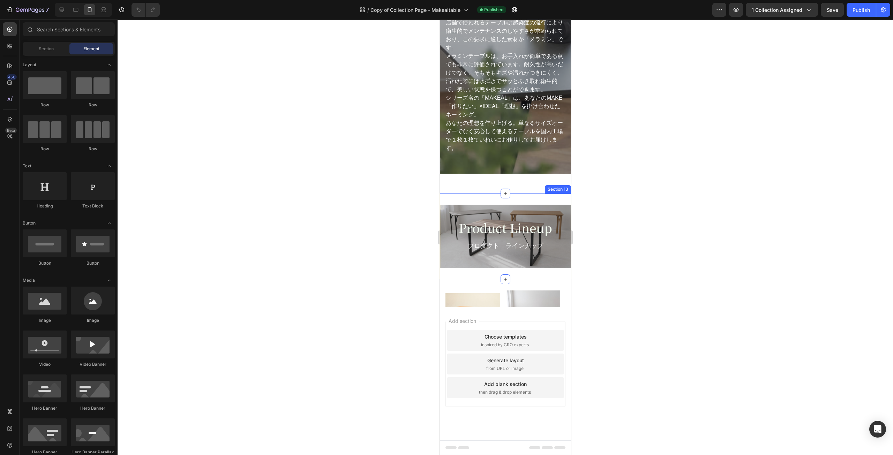
scroll to position [1648, 0]
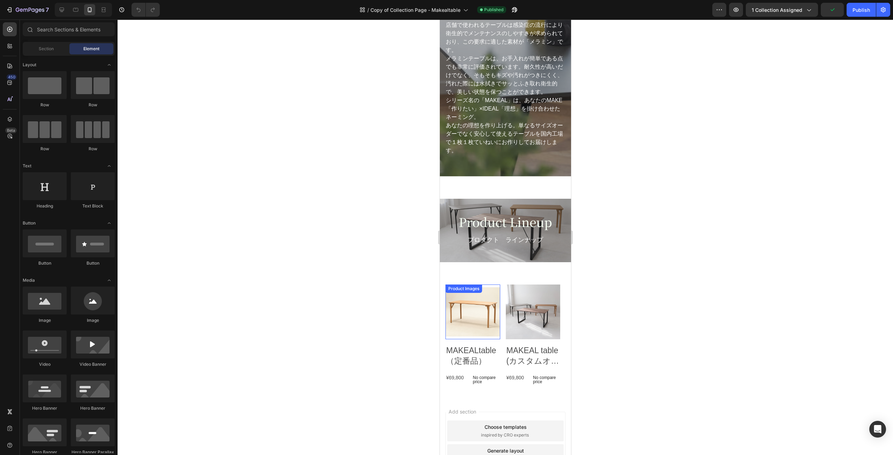
click at [488, 290] on img at bounding box center [472, 312] width 55 height 55
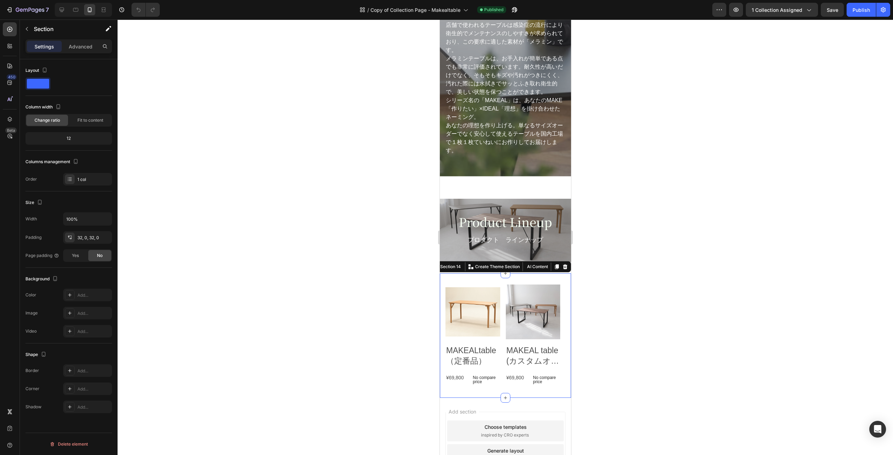
click at [495, 286] on div "Product Images MAKEALtable（定番品） Product Title ¥69,800 Product Price Product Pri…" at bounding box center [504, 335] width 131 height 124
click at [486, 293] on div "Product Images" at bounding box center [472, 312] width 55 height 55
click at [519, 285] on div "Product Images MAKEALtable（定番品） Product Title ¥69,800 Product Price Product Pri…" at bounding box center [504, 335] width 131 height 124
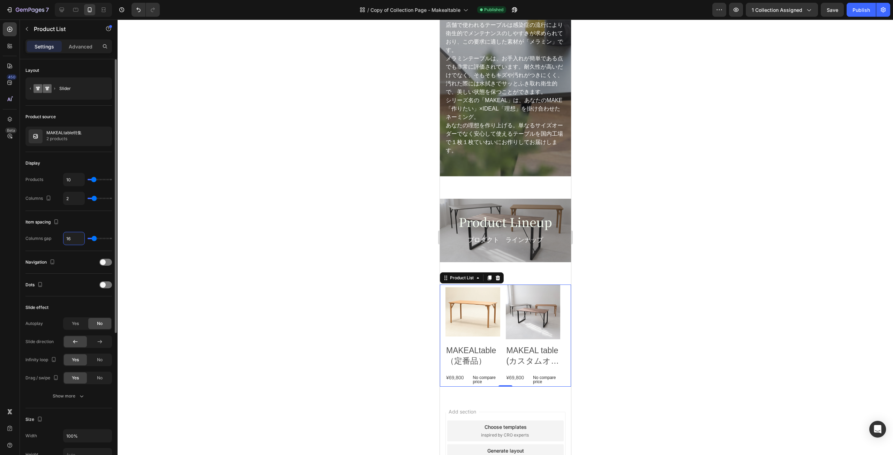
click at [76, 237] on input "16" at bounding box center [73, 238] width 21 height 13
type input "15"
type input "14"
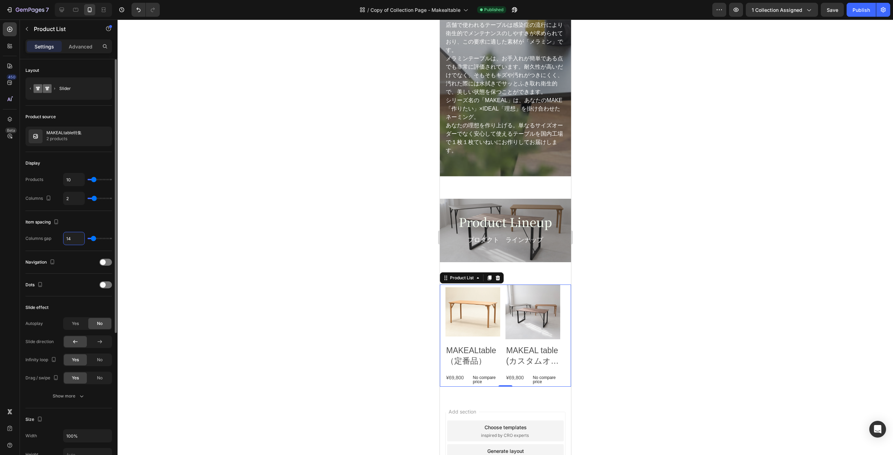
type input "13"
type input "12"
type input "11"
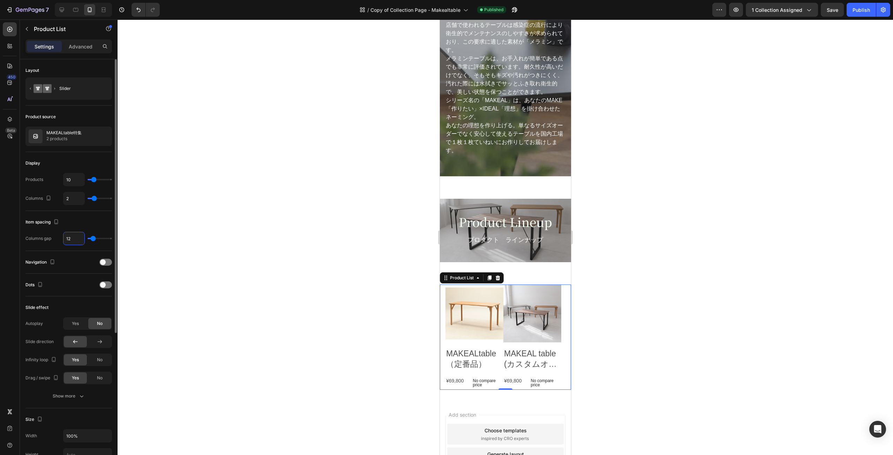
type input "11"
type input "10"
type input "9"
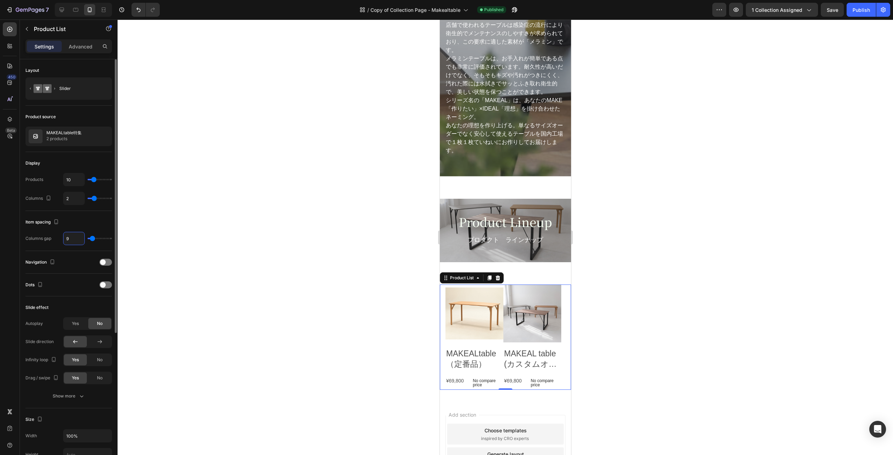
type input "8"
type input "7"
type input "6"
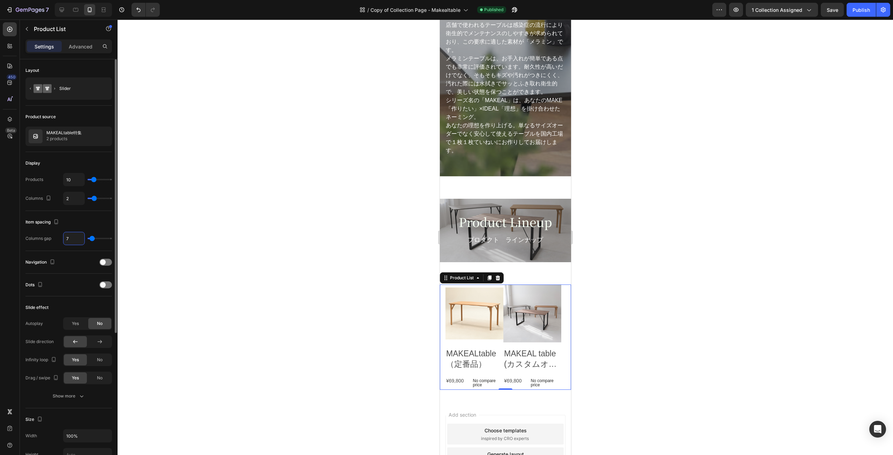
type input "6"
type input "5"
type input "4"
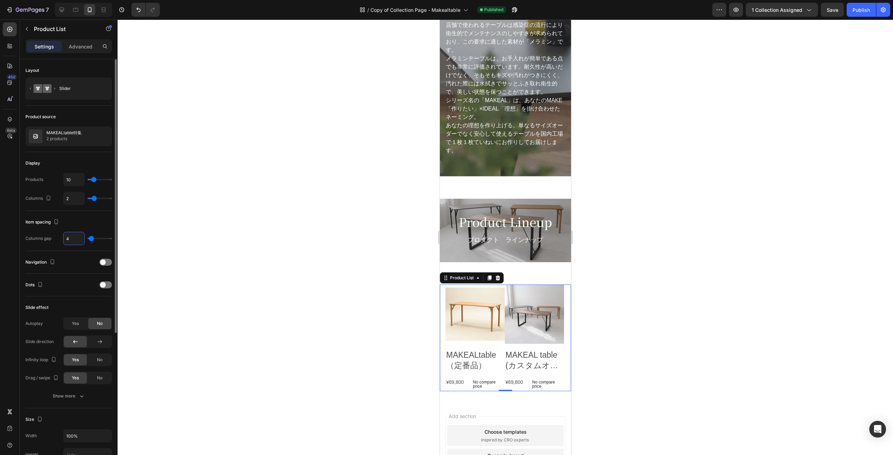
type input "3"
type input "2"
type input "3"
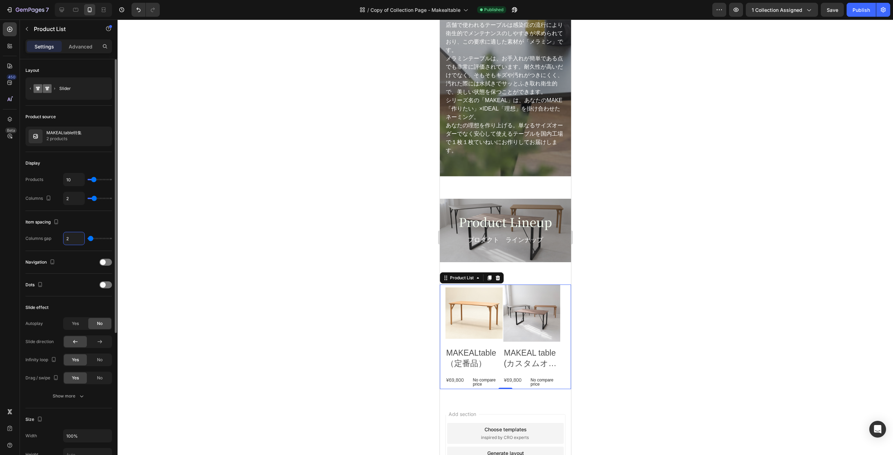
type input "3"
type input "4"
type input "5"
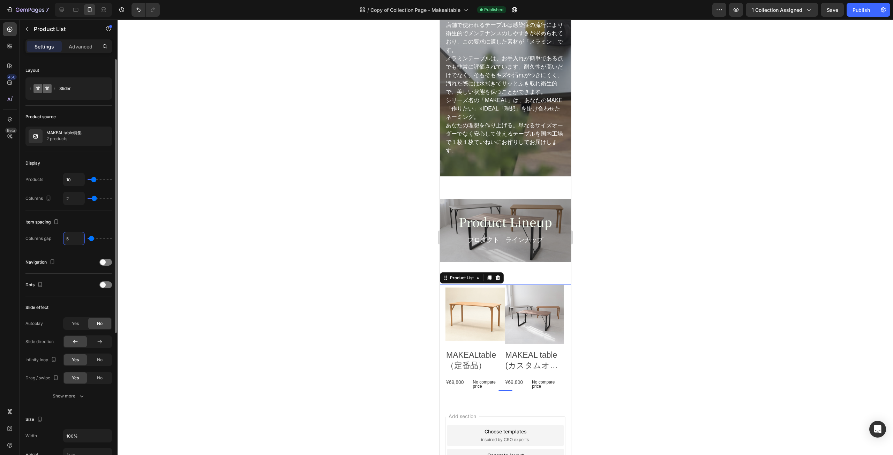
type input "6"
type input "7"
type input "8"
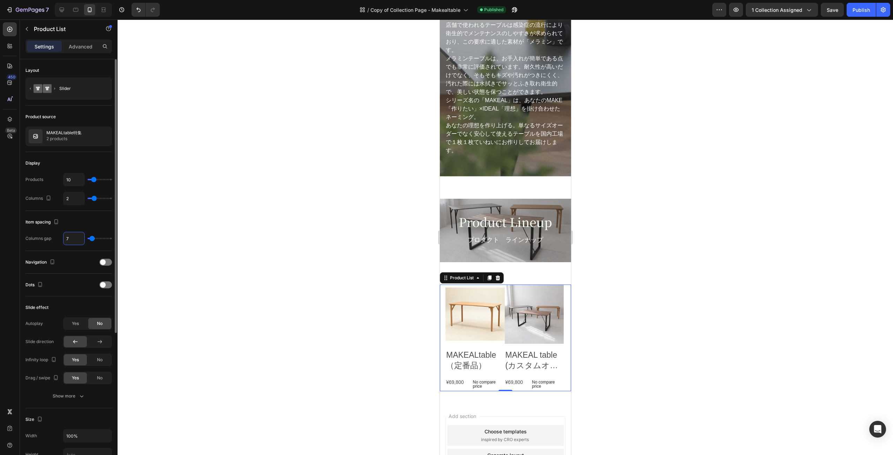
type input "8"
type input "9"
type input "10"
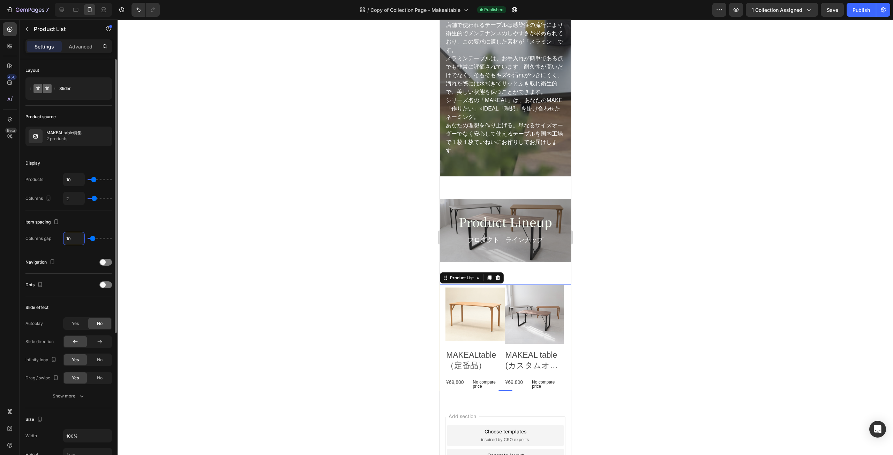
type input "11"
type input "12"
type input "13"
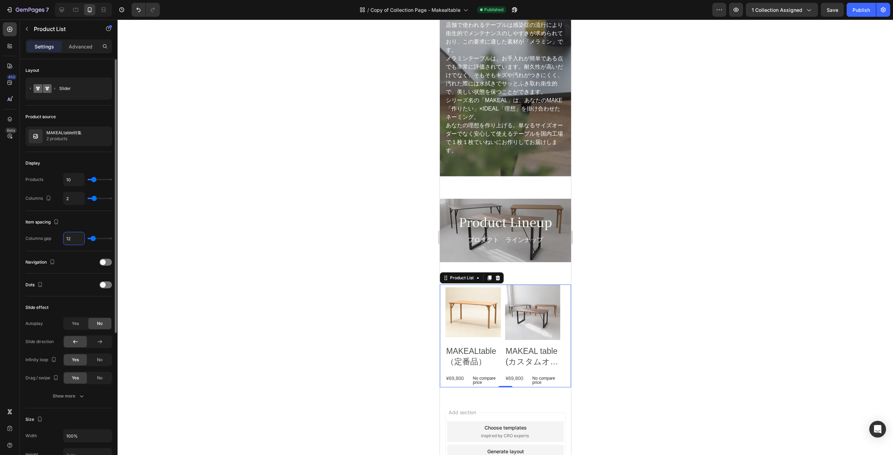
type input "13"
type input "14"
type input "15"
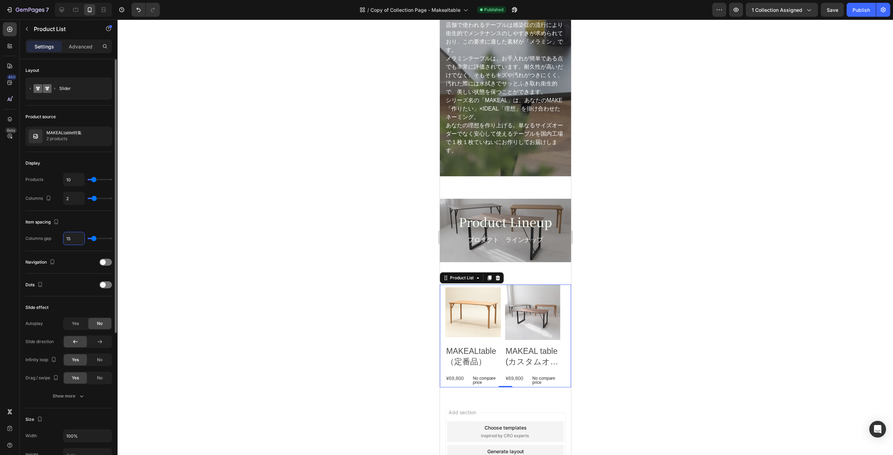
type input "16"
type input "17"
type input "16"
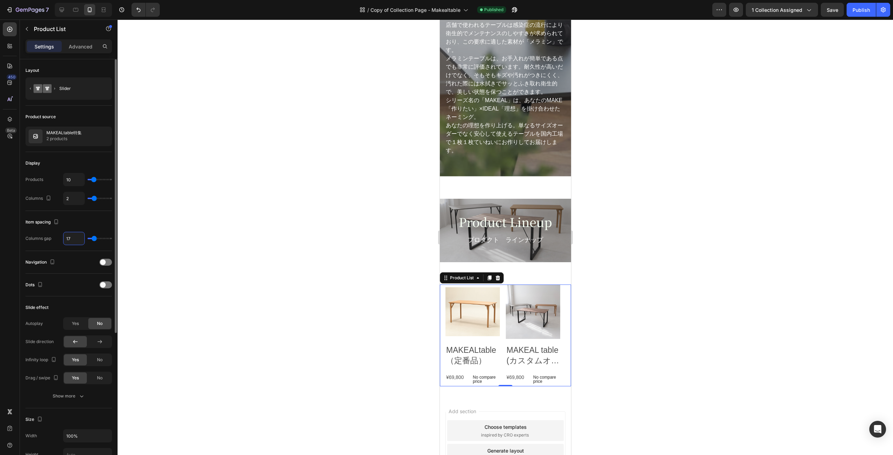
type input "16"
click at [75, 185] on input "10" at bounding box center [73, 179] width 21 height 13
type input "2"
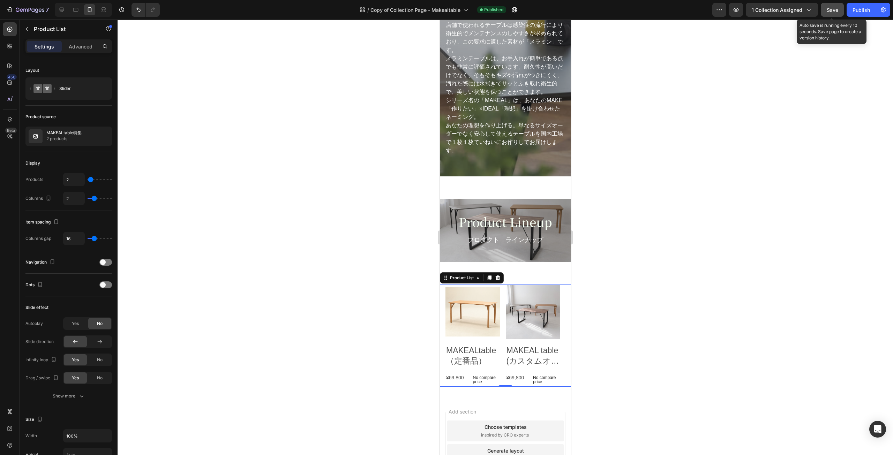
click at [838, 8] on span "Save" at bounding box center [833, 10] width 12 height 6
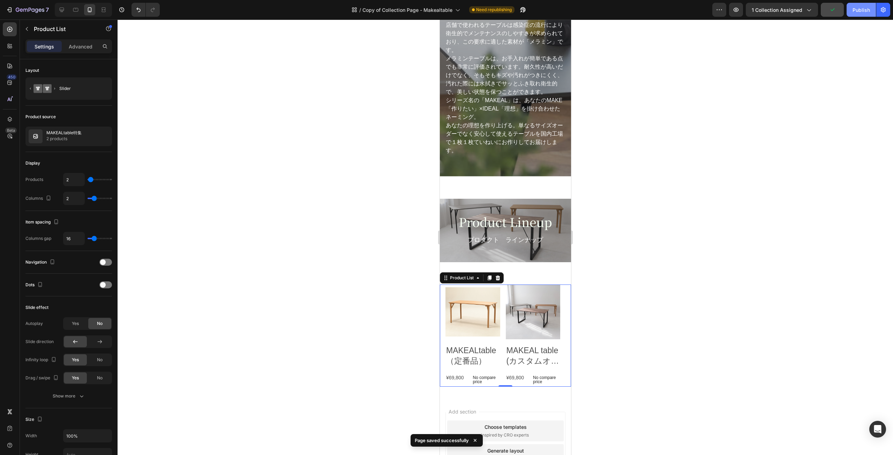
click at [854, 10] on div "Publish" at bounding box center [860, 9] width 17 height 7
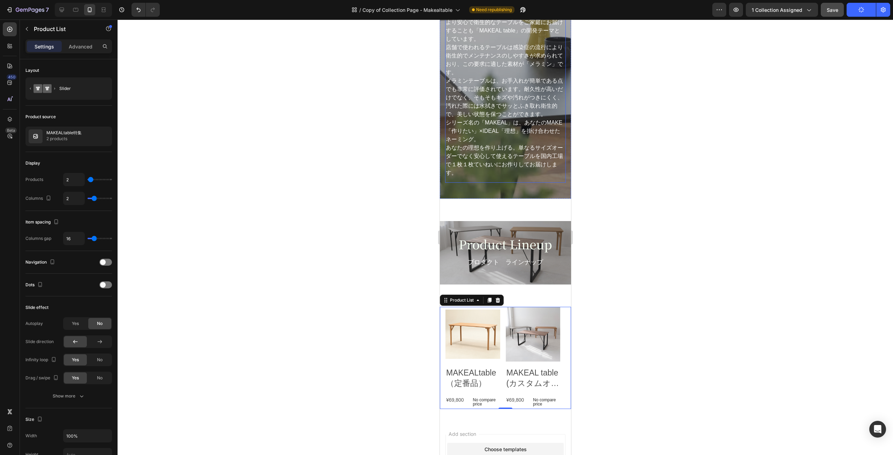
scroll to position [1613, 0]
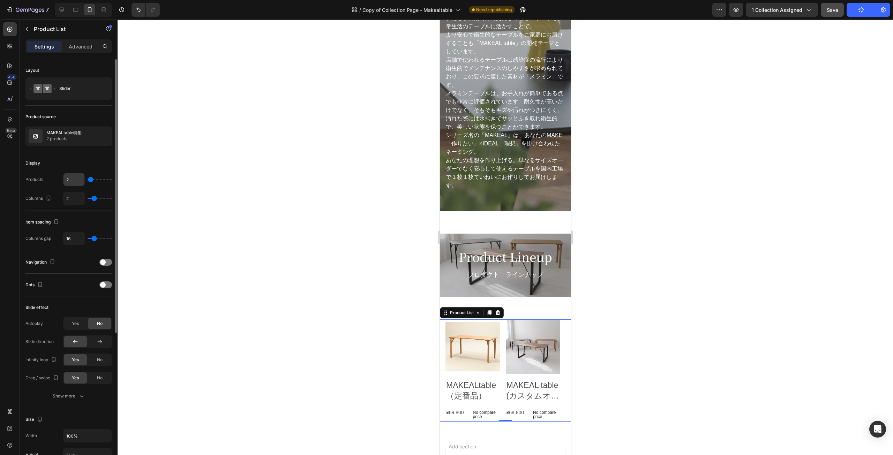
click at [74, 181] on input "2" at bounding box center [73, 179] width 21 height 13
type input "3"
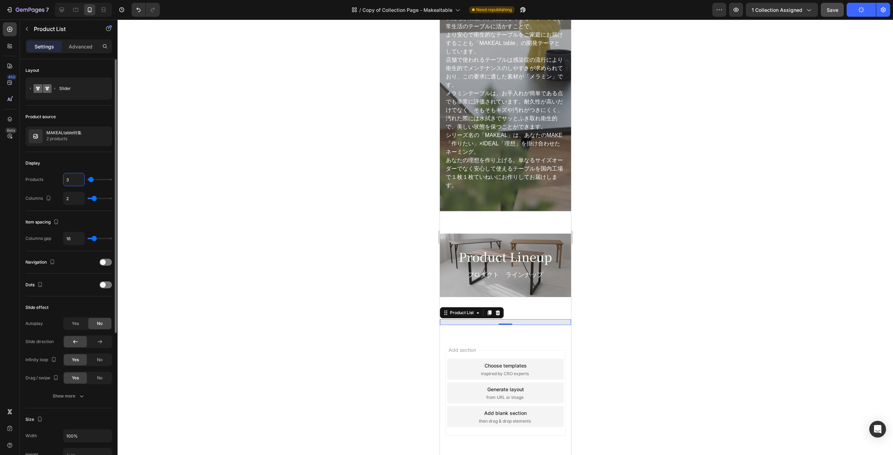
type input "4"
type input "5"
type input "6"
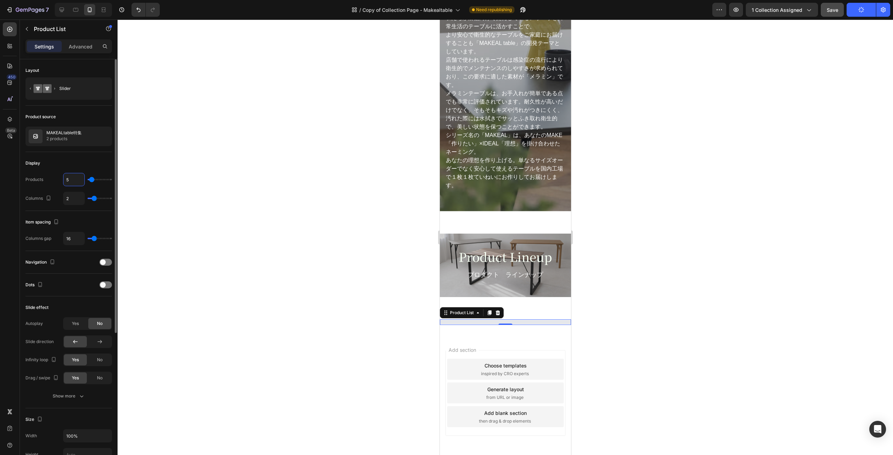
type input "6"
type input "7"
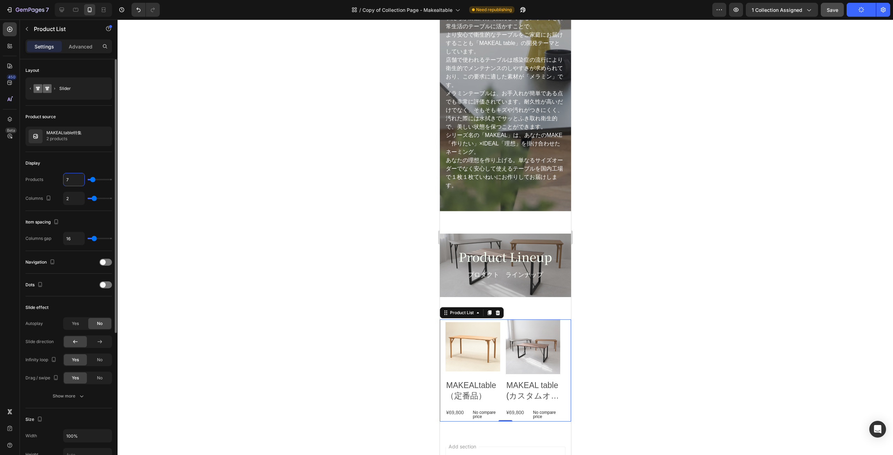
type input "8"
type input "9"
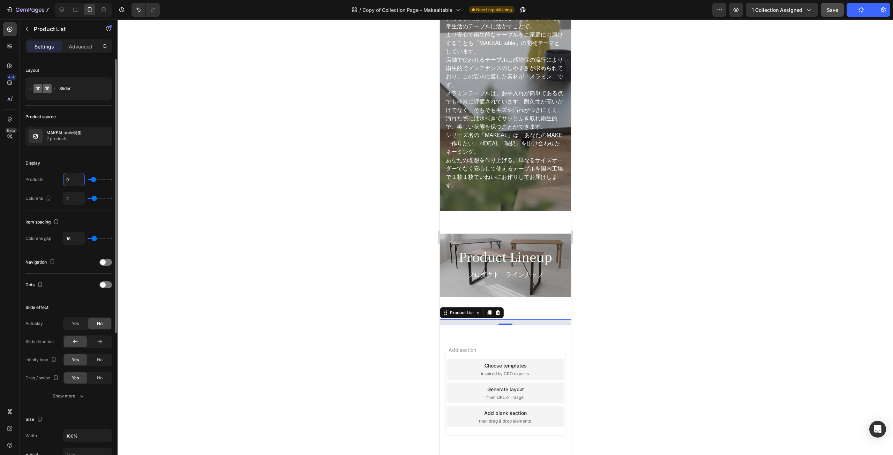
type input "10"
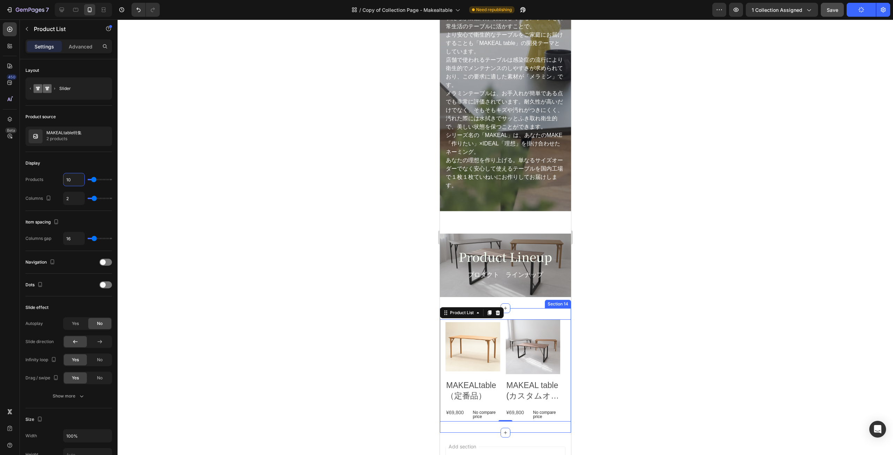
click at [540, 319] on div "Product Images MAKEALtable（定番品） Product Title ¥69,800 Product Price Product Pri…" at bounding box center [504, 370] width 131 height 124
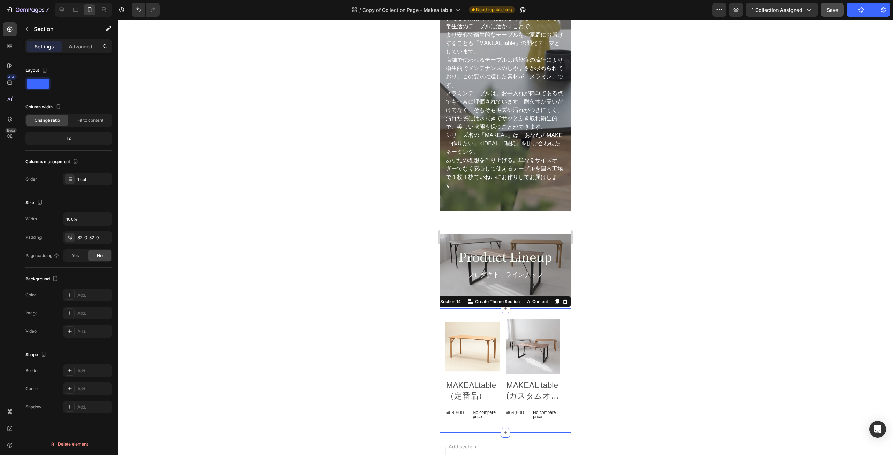
click at [500, 321] on div "Product Images MAKEALtable（定番品） Product Title ¥69,800 Product Price Product Pri…" at bounding box center [504, 370] width 131 height 124
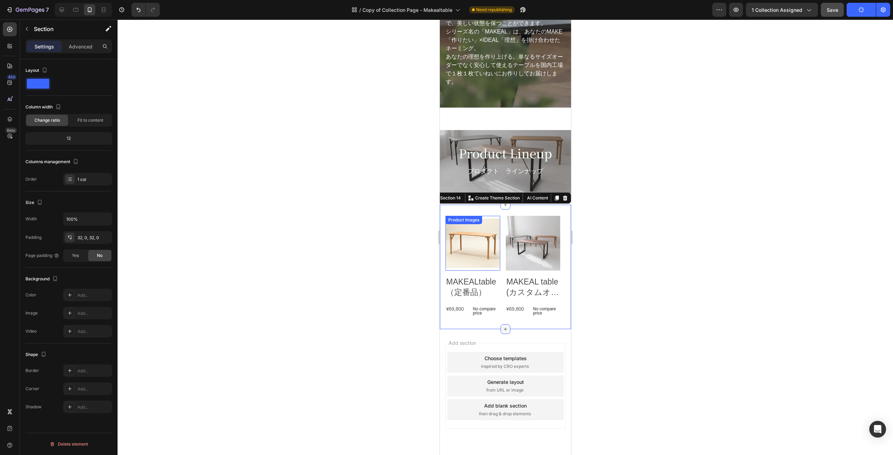
scroll to position [1718, 0]
click at [501, 323] on div "Product Images MAKEALtable（定番品） Product Title ¥69,800 Product Price Product Pri…" at bounding box center [504, 266] width 131 height 124
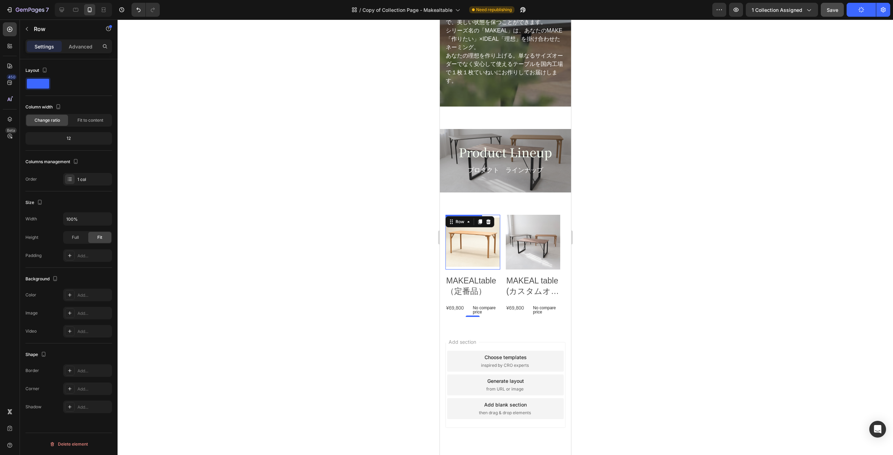
click at [482, 256] on img at bounding box center [472, 242] width 55 height 55
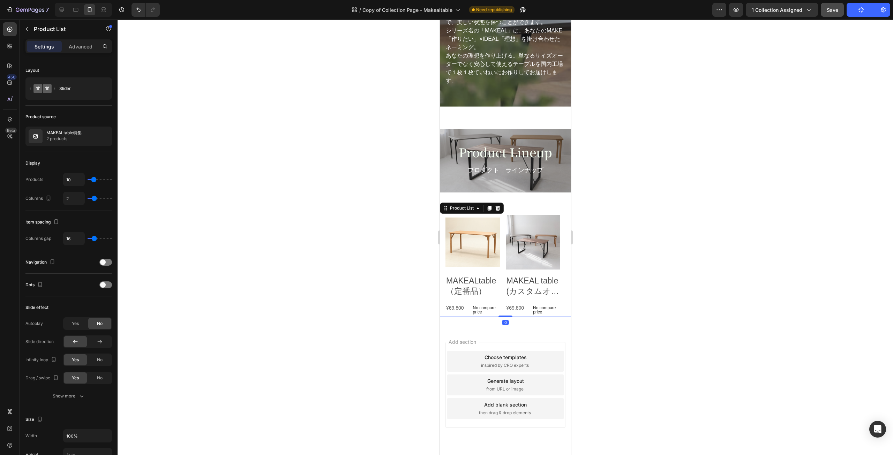
click at [501, 279] on div "Product Images MAKEALtable（定番品） Product Title ¥69,800 Product Price Product Pri…" at bounding box center [505, 266] width 120 height 102
click at [104, 89] on icon at bounding box center [105, 88] width 7 height 7
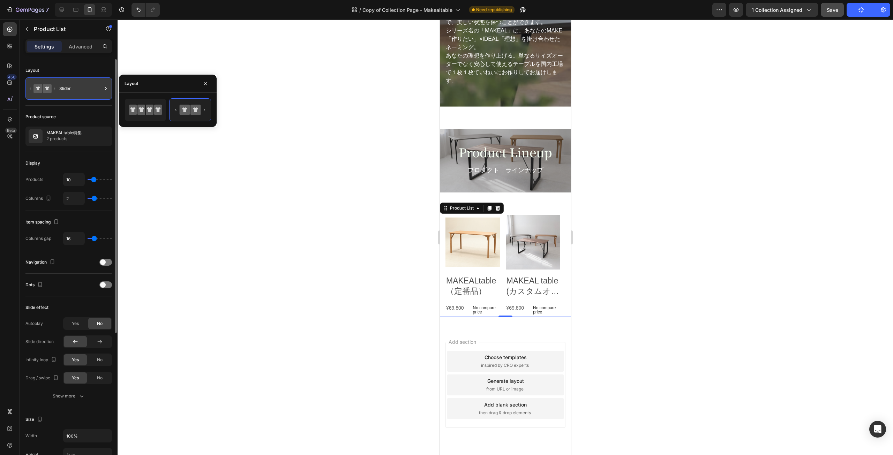
click at [104, 89] on icon at bounding box center [105, 88] width 7 height 7
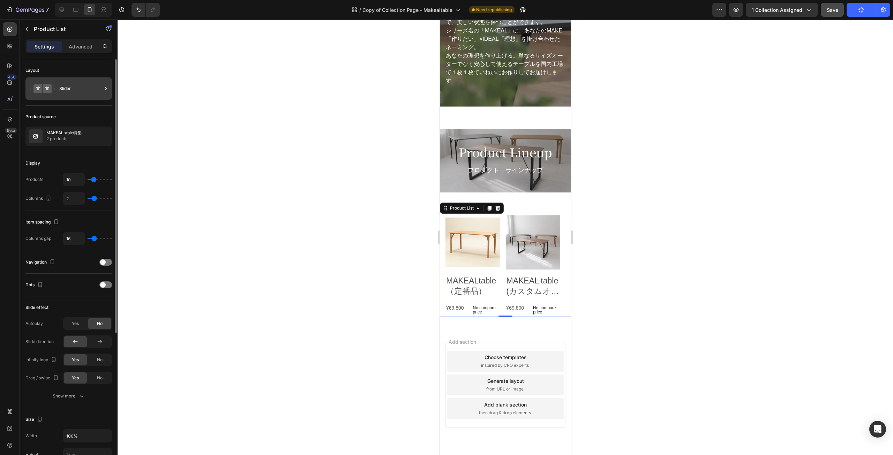
click at [65, 88] on div "Slider" at bounding box center [80, 89] width 43 height 16
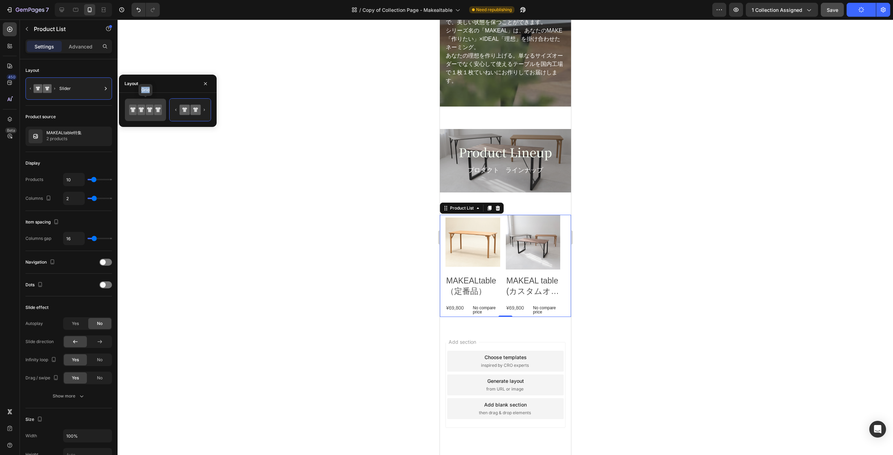
drag, startPoint x: 189, startPoint y: 110, endPoint x: 146, endPoint y: 106, distance: 43.0
click at [146, 106] on div "Grid" at bounding box center [168, 109] width 86 height 23
click at [146, 106] on icon at bounding box center [150, 110] width 8 height 10
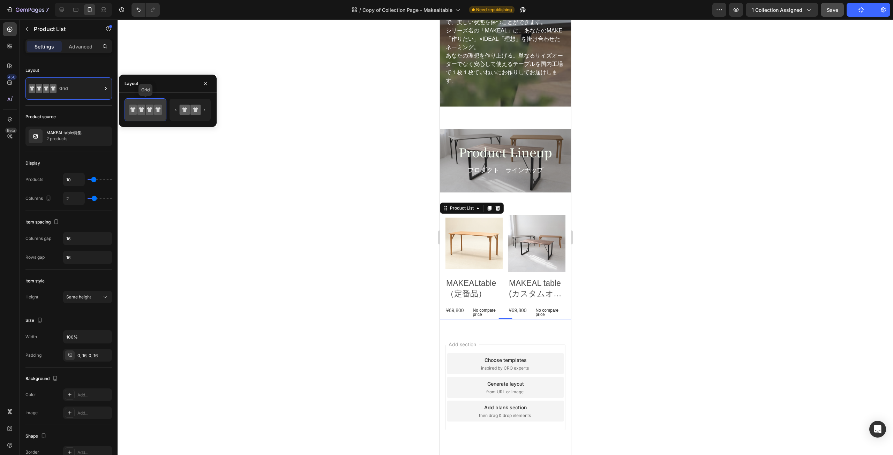
click at [137, 105] on icon at bounding box center [145, 110] width 33 height 14
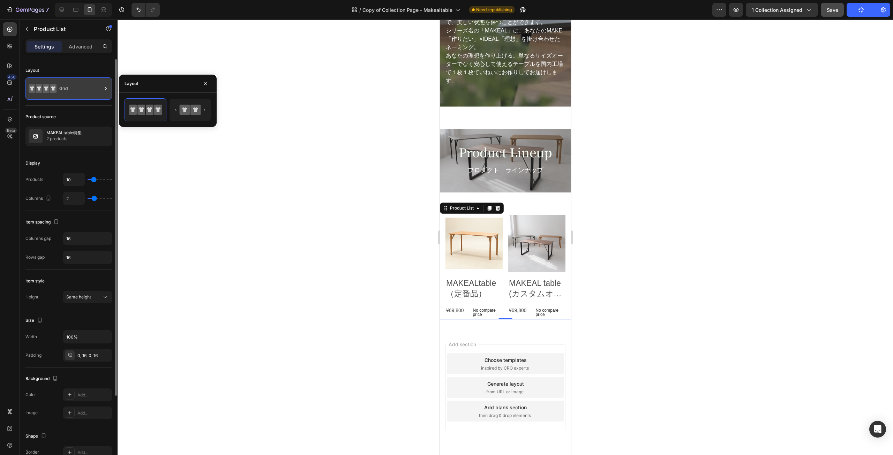
click at [53, 91] on icon at bounding box center [53, 88] width 7 height 9
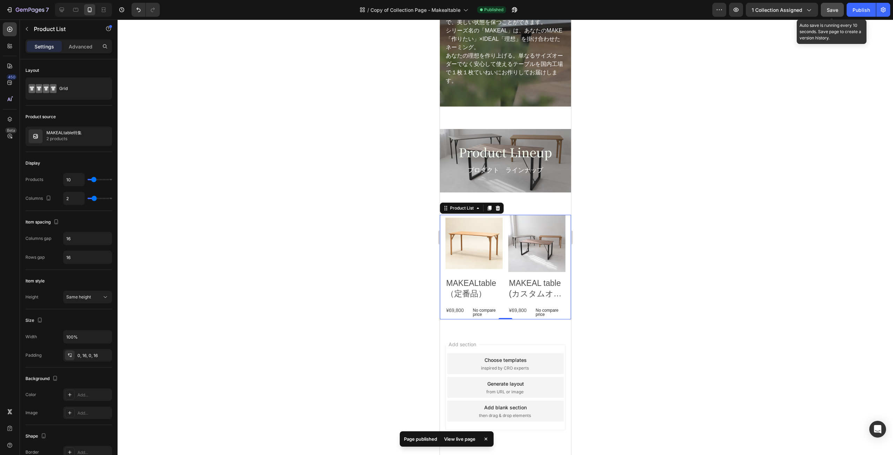
click at [835, 6] on button "Save" at bounding box center [832, 10] width 23 height 14
click at [833, 11] on span "Save" at bounding box center [833, 10] width 12 height 6
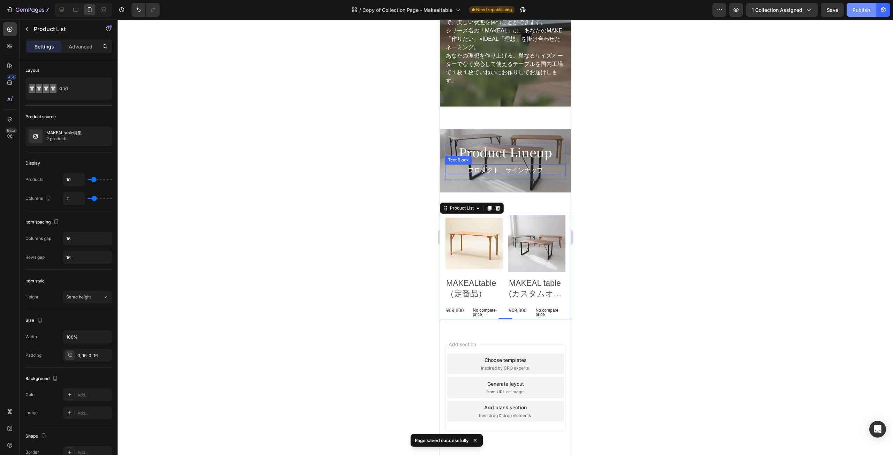
click at [861, 9] on div "Publish" at bounding box center [860, 9] width 17 height 7
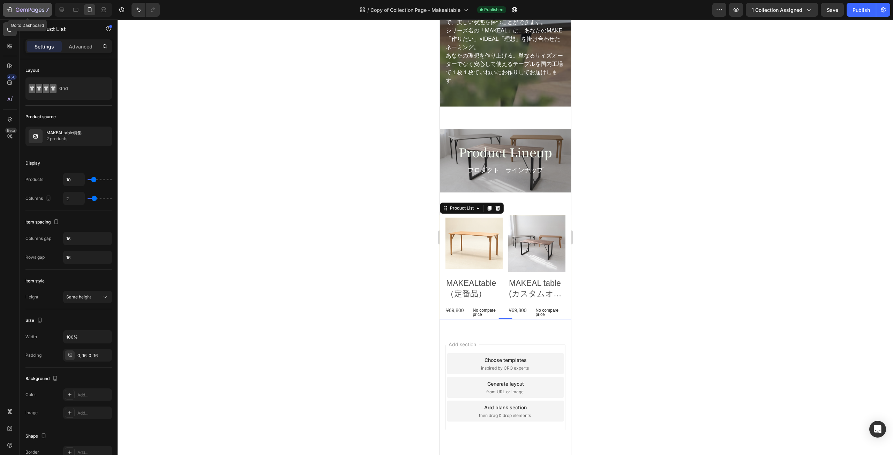
click at [7, 7] on icon "button" at bounding box center [9, 9] width 7 height 7
